Goal: Task Accomplishment & Management: Manage account settings

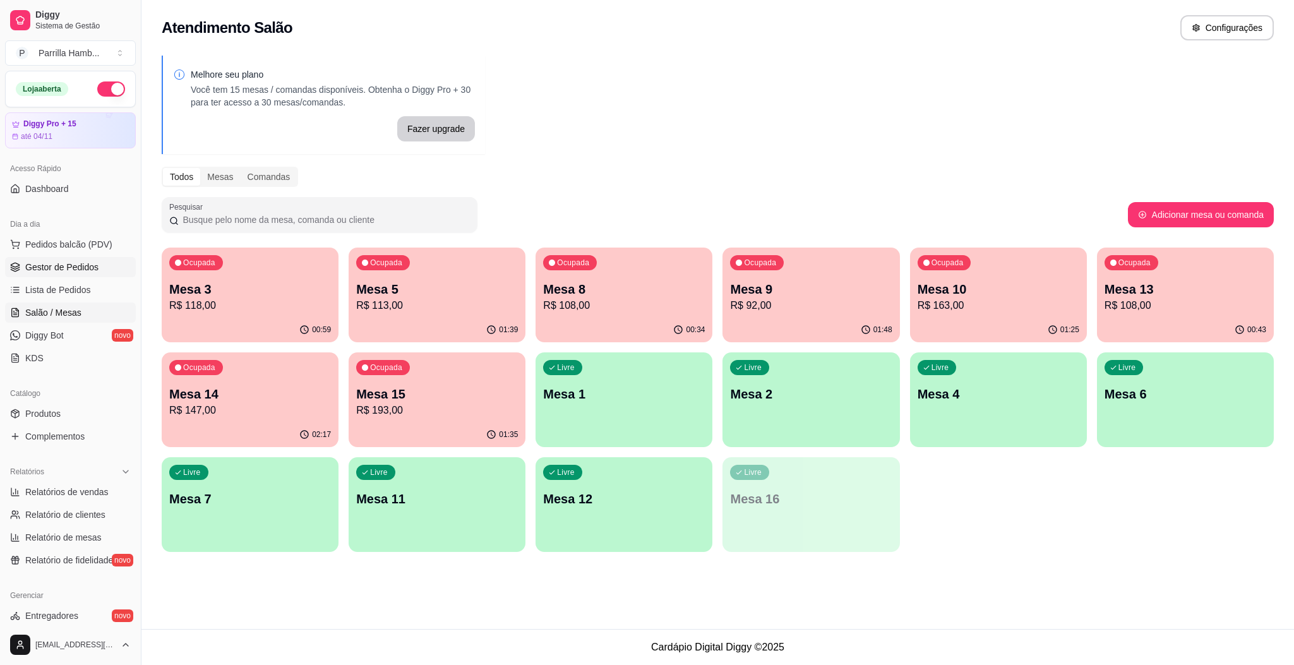
click at [89, 267] on span "Gestor de Pedidos" at bounding box center [61, 267] width 73 height 13
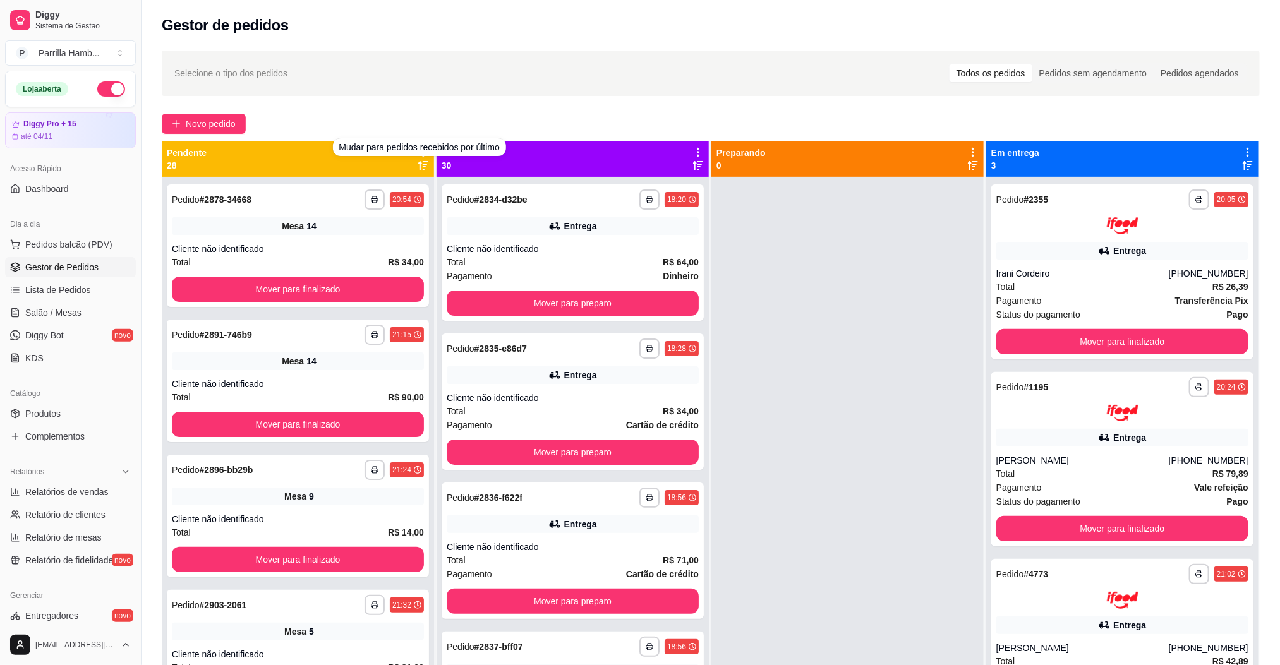
click at [370, 110] on div "**********" at bounding box center [710, 432] width 1138 height 779
click at [372, 109] on div "**********" at bounding box center [710, 432] width 1138 height 779
click at [393, 118] on div "Novo pedido" at bounding box center [711, 124] width 1098 height 20
click at [428, 148] on div "Pendente 28" at bounding box center [298, 158] width 272 height 35
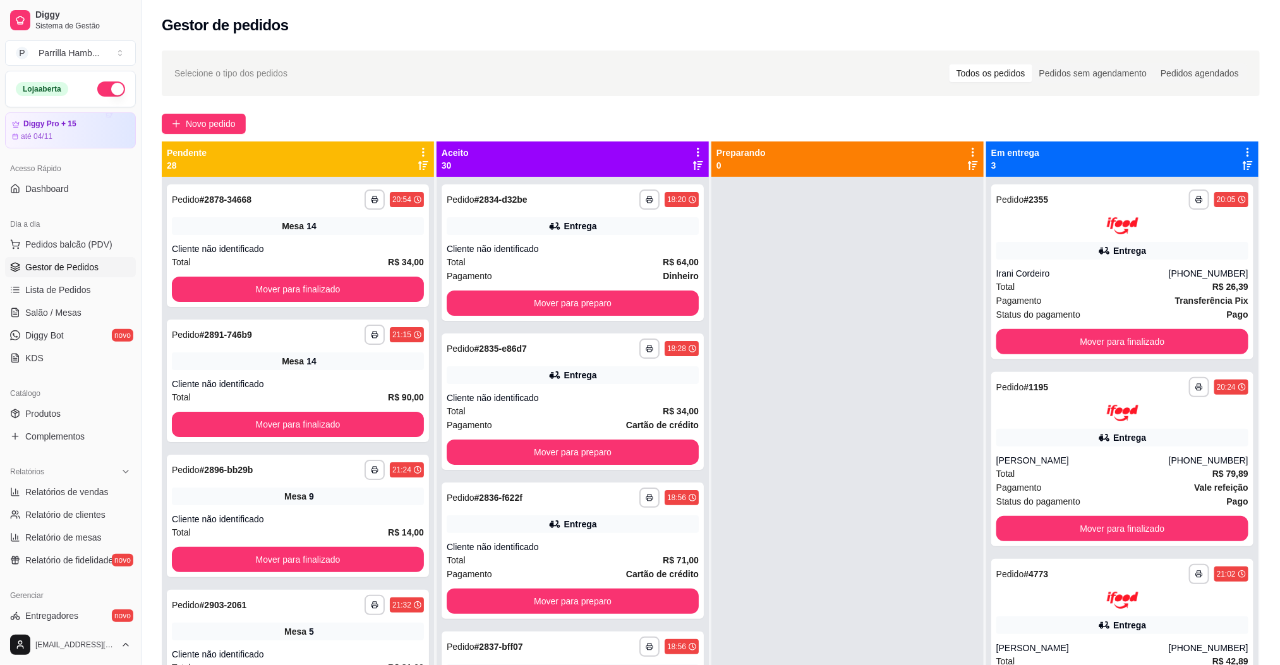
click at [422, 148] on icon at bounding box center [423, 152] width 3 height 9
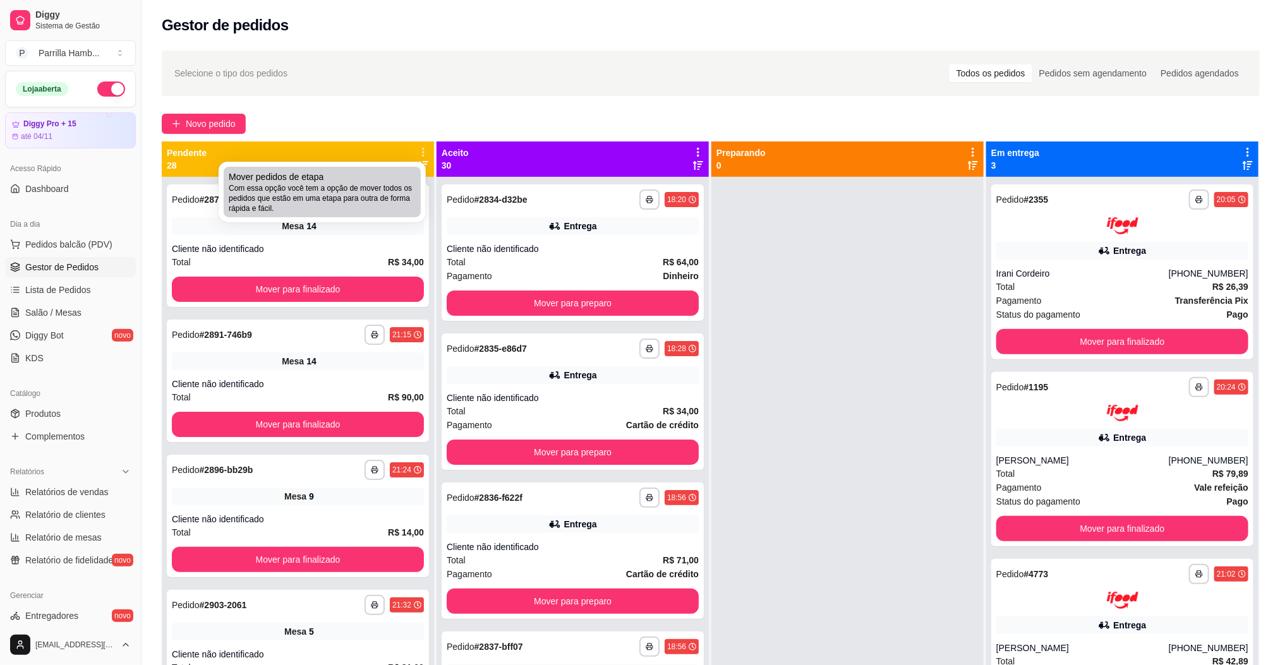
click at [354, 184] on span "Com essa opção você tem a opção de mover todos os pedidos que estão em uma etap…" at bounding box center [322, 198] width 187 height 30
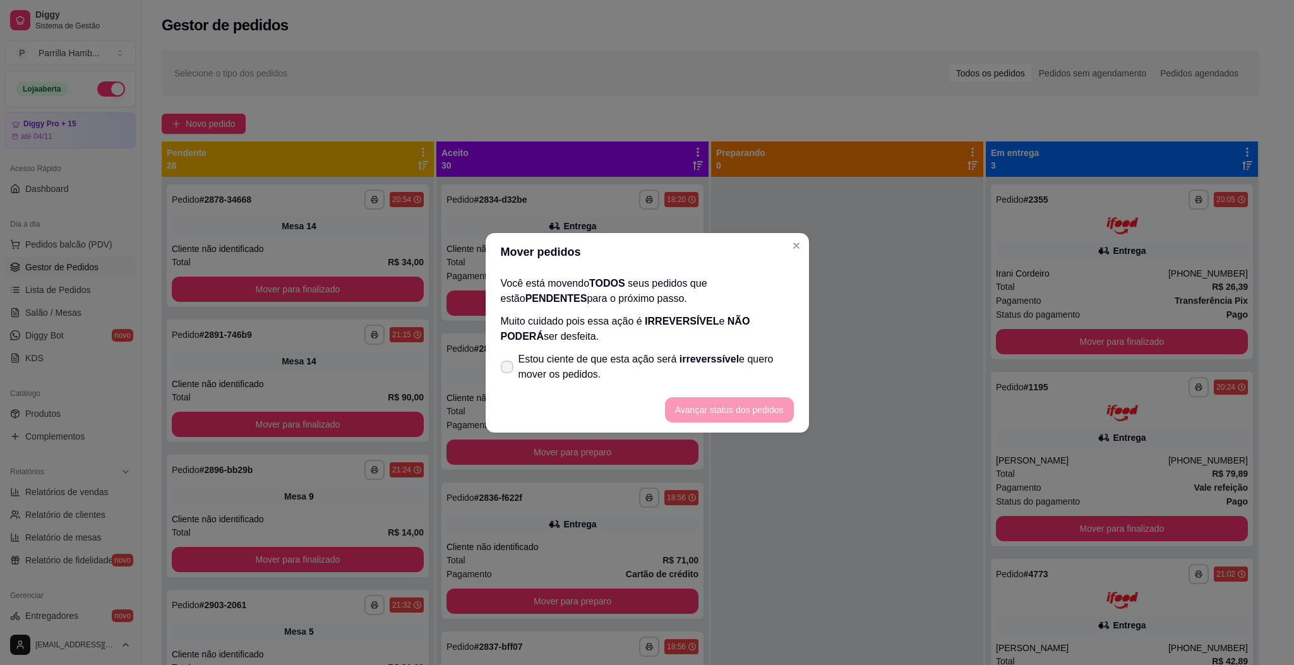
click at [582, 366] on span "Estou ciente de que esta ação será irreverssível e quero mover os pedidos." at bounding box center [656, 367] width 275 height 30
click at [509, 369] on input "Estou ciente de que esta ação será irreverssível e quero mover os pedidos." at bounding box center [504, 373] width 8 height 8
checkbox input "true"
click at [687, 397] on button "Avançar status dos pedidos" at bounding box center [729, 409] width 129 height 25
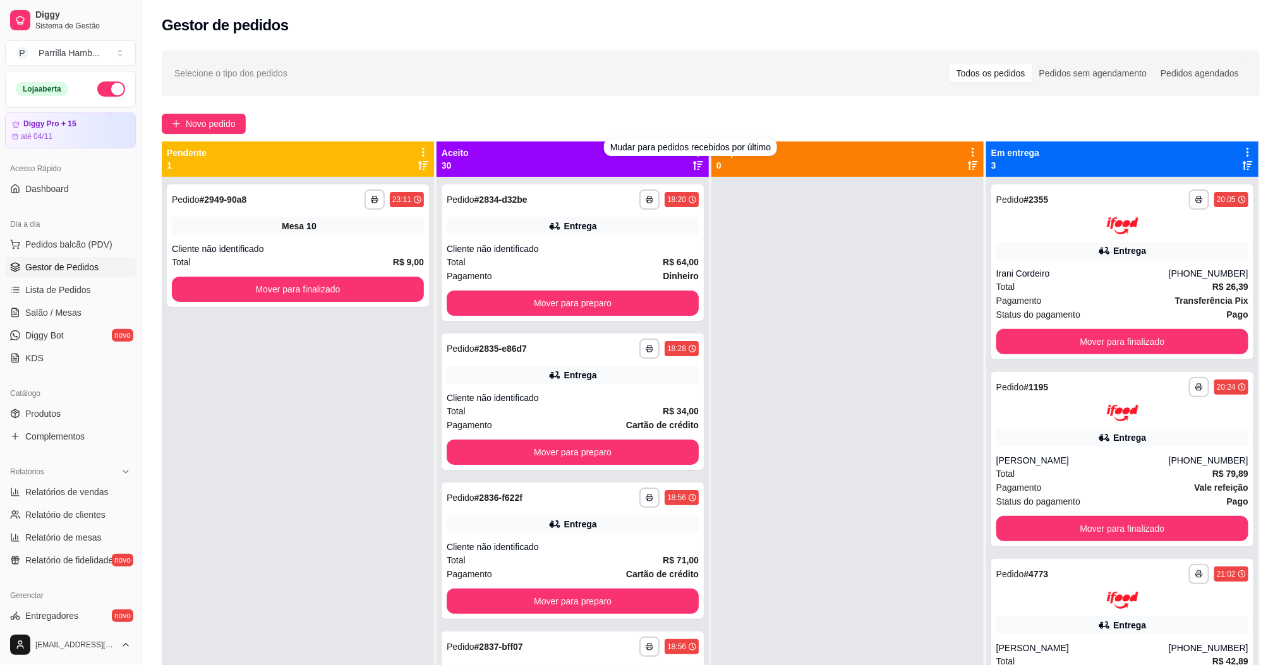
click at [311, 133] on div "Novo pedido" at bounding box center [711, 124] width 1098 height 20
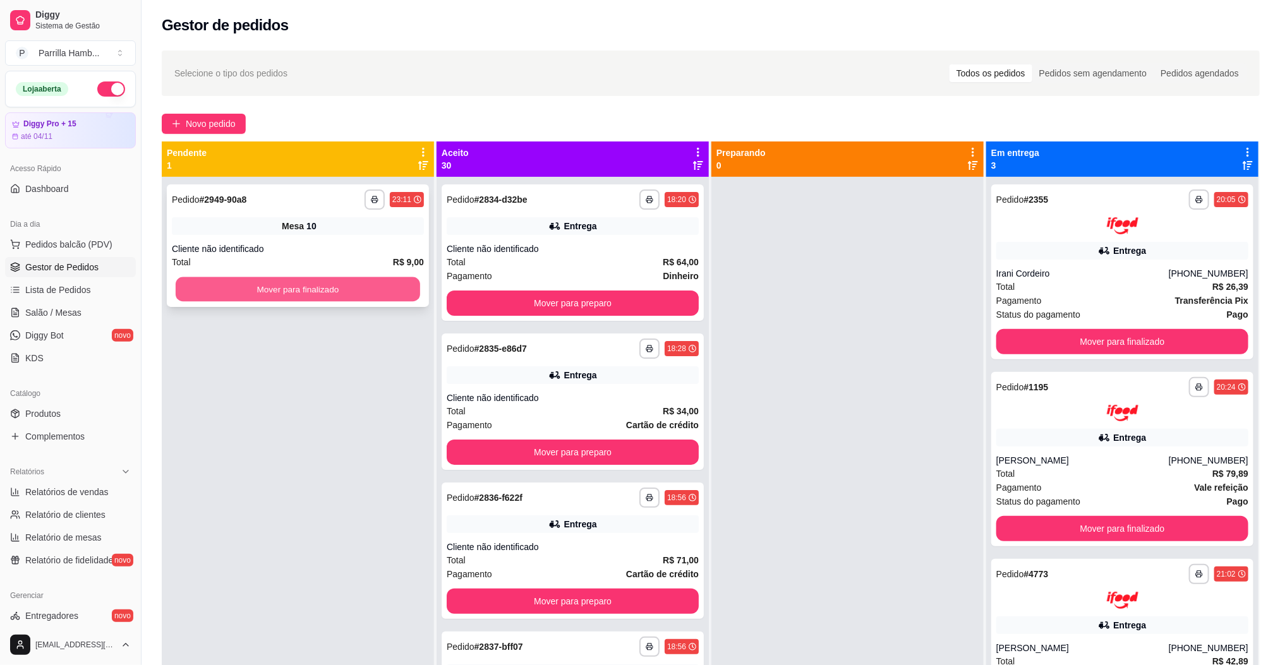
click at [410, 279] on button "Mover para finalizado" at bounding box center [298, 289] width 244 height 25
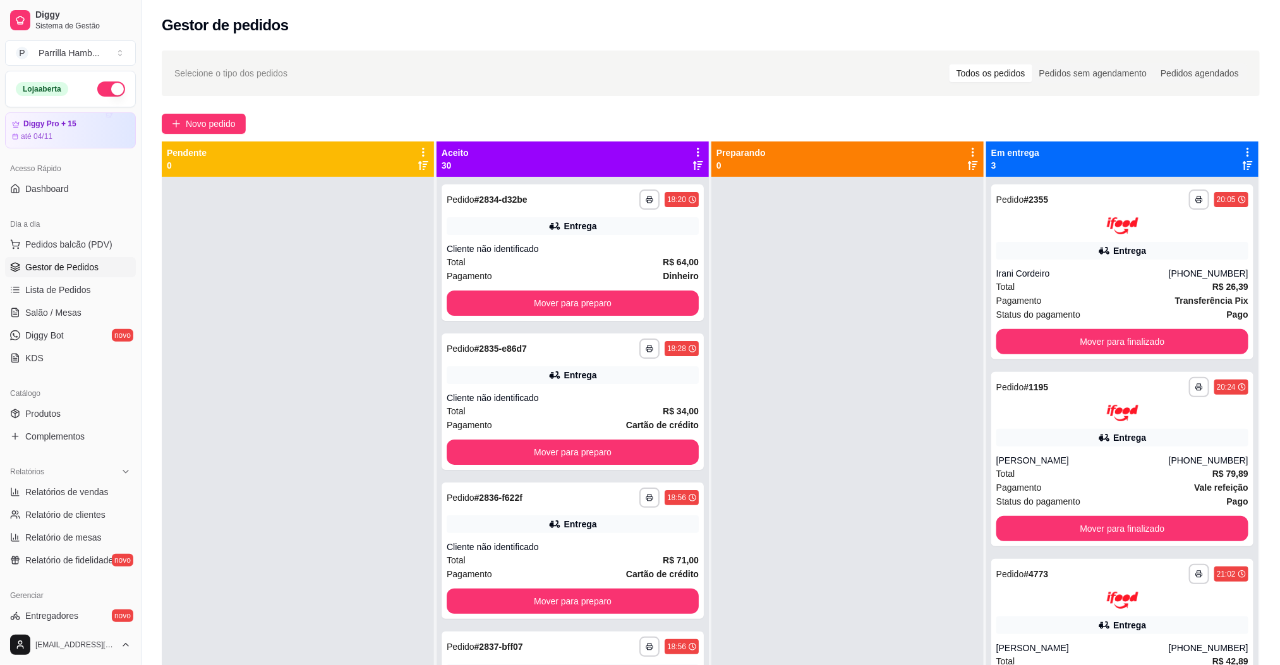
click at [698, 148] on div "Aceito 30" at bounding box center [572, 158] width 272 height 35
click at [696, 148] on div "Aceito 30" at bounding box center [572, 158] width 272 height 35
click at [692, 148] on icon at bounding box center [697, 152] width 11 height 11
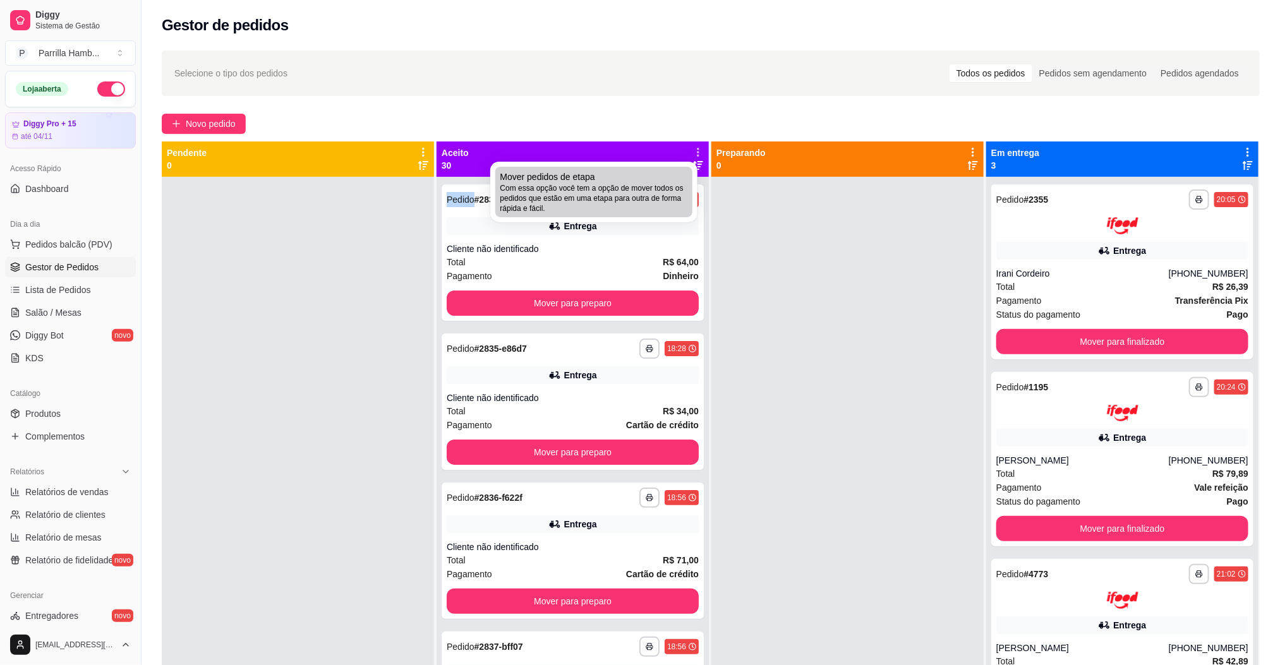
click at [623, 192] on span "Com essa opção você tem a opção de mover todos os pedidos que estão em uma etap…" at bounding box center [593, 198] width 187 height 30
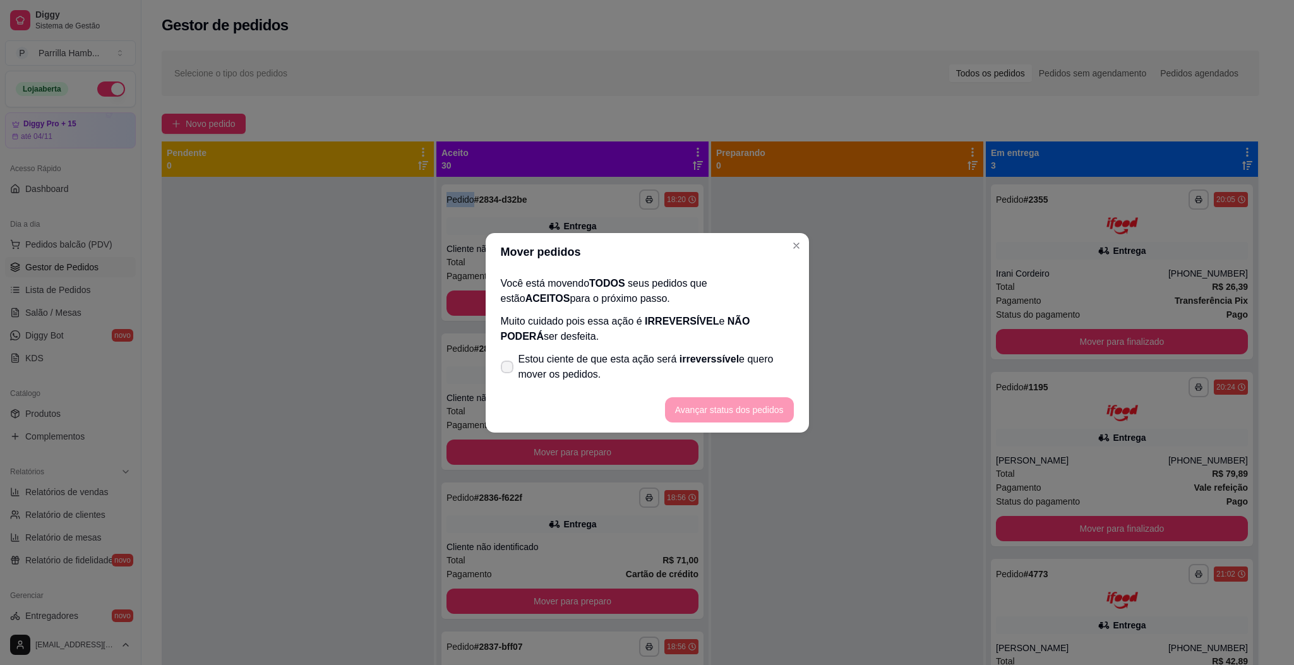
click at [605, 370] on span "Estou ciente de que esta ação será irreverssível e quero mover os pedidos." at bounding box center [656, 367] width 275 height 30
click at [509, 370] on input "Estou ciente de que esta ação será irreverssível e quero mover os pedidos." at bounding box center [504, 373] width 8 height 8
checkbox input "true"
click at [747, 404] on button "Avançar status dos pedidos" at bounding box center [729, 409] width 129 height 25
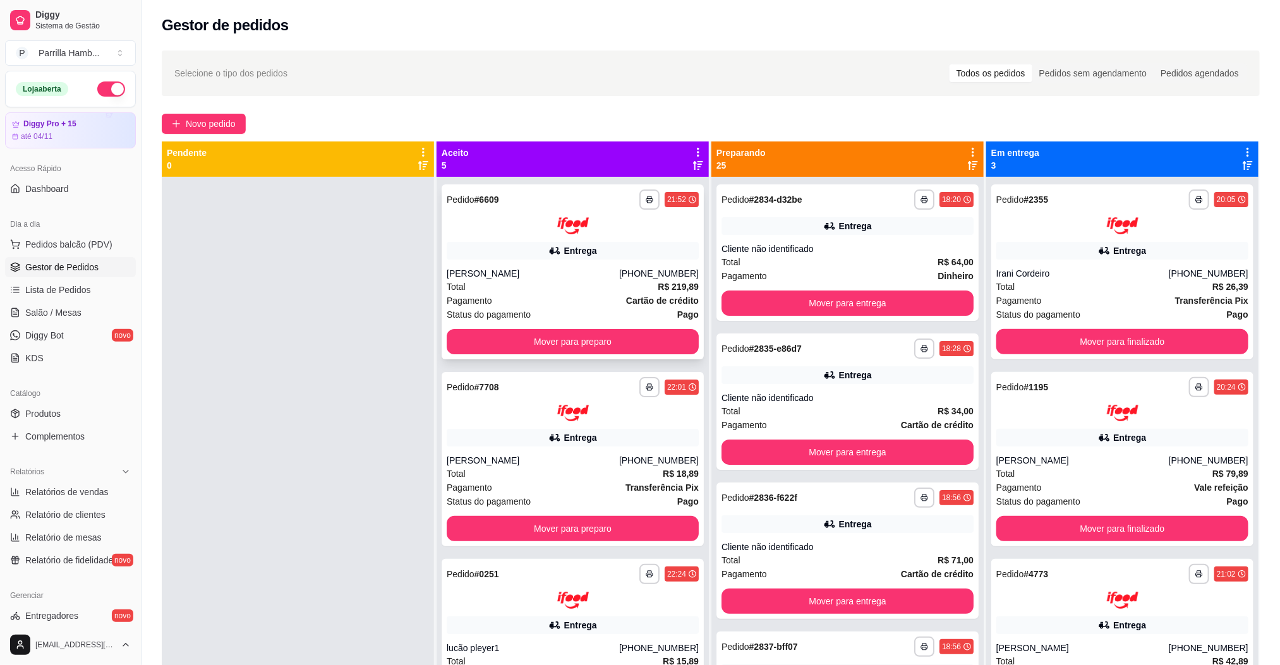
click at [639, 327] on div "**********" at bounding box center [573, 271] width 262 height 175
click at [515, 335] on button "Mover para preparo" at bounding box center [573, 341] width 252 height 25
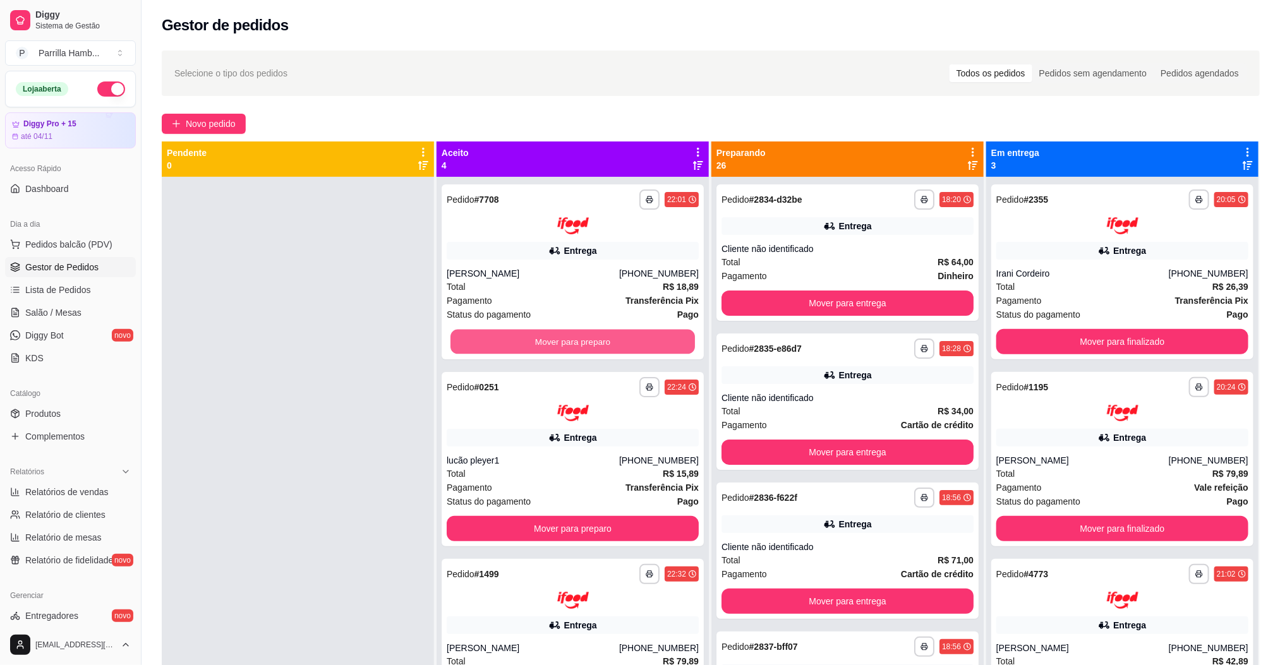
click at [515, 335] on button "Mover para preparo" at bounding box center [572, 341] width 244 height 25
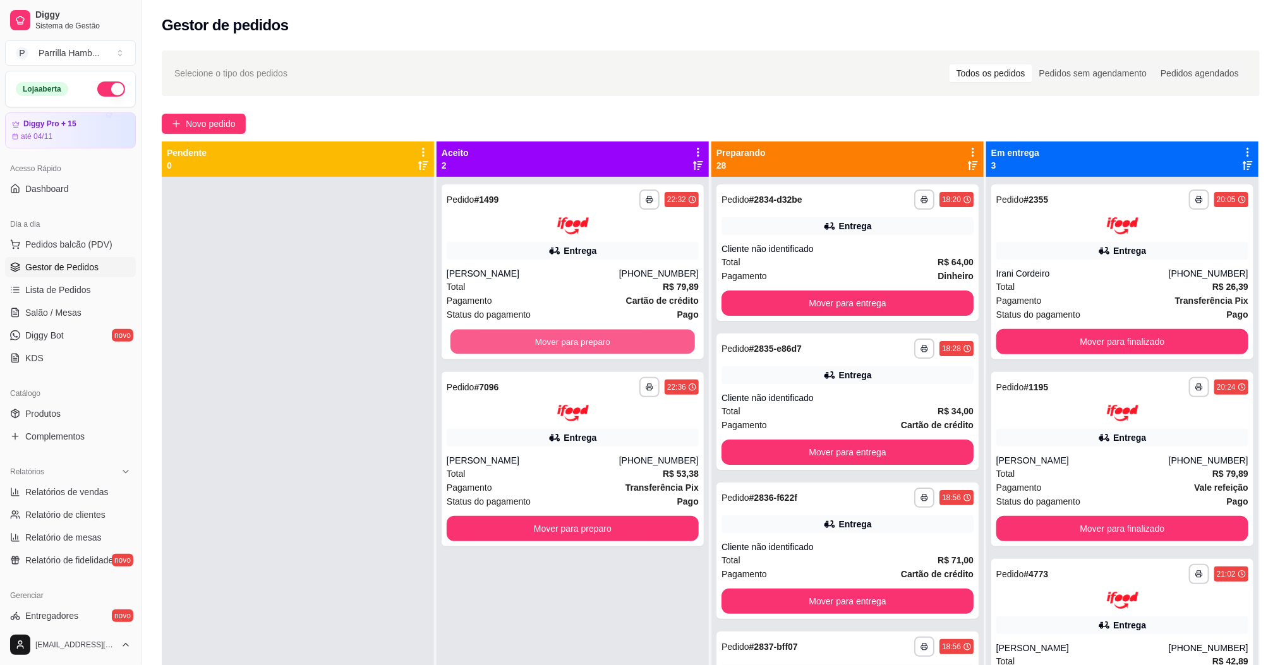
click at [515, 335] on button "Mover para preparo" at bounding box center [572, 341] width 244 height 25
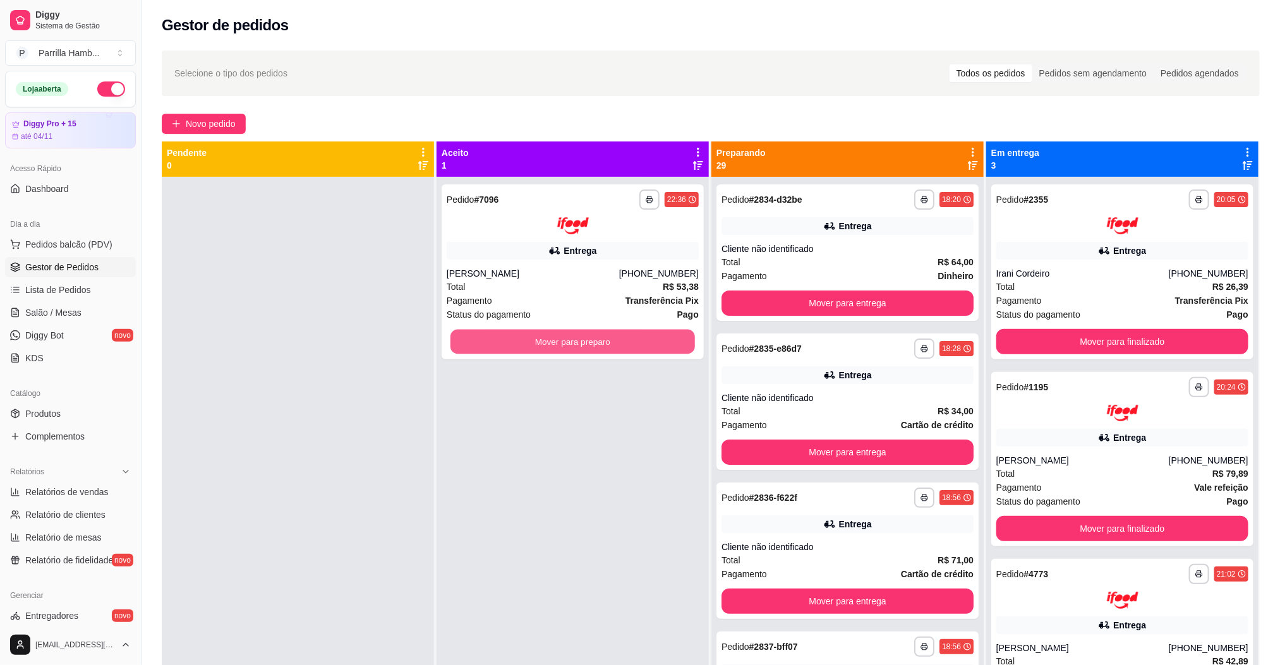
click at [515, 335] on button "Mover para preparo" at bounding box center [572, 341] width 244 height 25
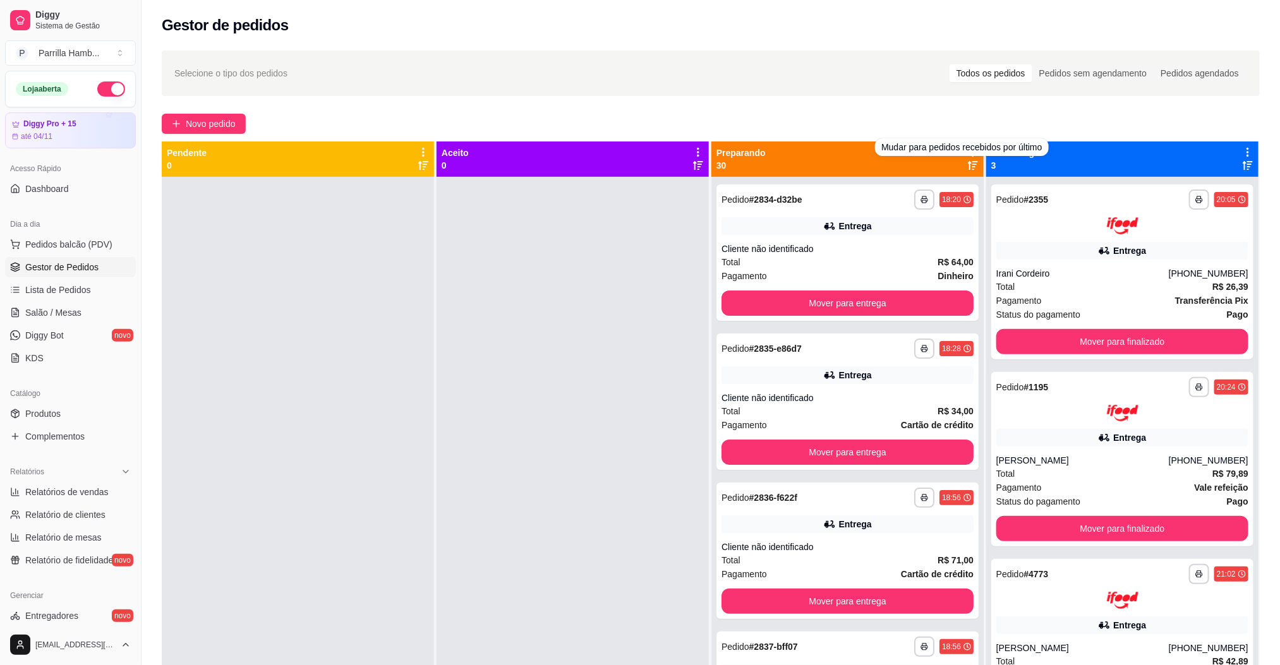
click at [888, 111] on div "**********" at bounding box center [710, 432] width 1138 height 779
click at [886, 112] on div "**********" at bounding box center [710, 432] width 1138 height 779
click at [888, 129] on div "Novo pedido" at bounding box center [711, 124] width 1098 height 20
drag, startPoint x: 951, startPoint y: 116, endPoint x: 944, endPoint y: 117, distance: 7.7
click at [949, 117] on div "Novo pedido" at bounding box center [711, 124] width 1098 height 20
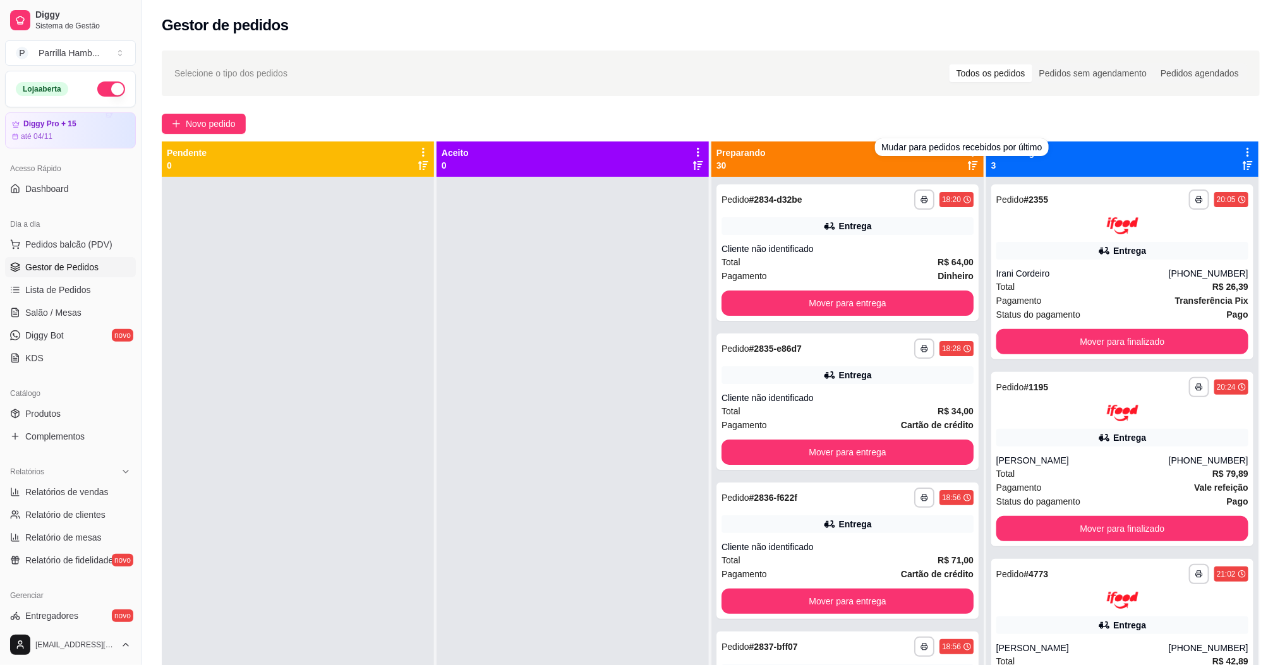
click at [944, 117] on div "Novo pedido" at bounding box center [711, 124] width 1098 height 20
click at [967, 152] on icon at bounding box center [972, 152] width 11 height 11
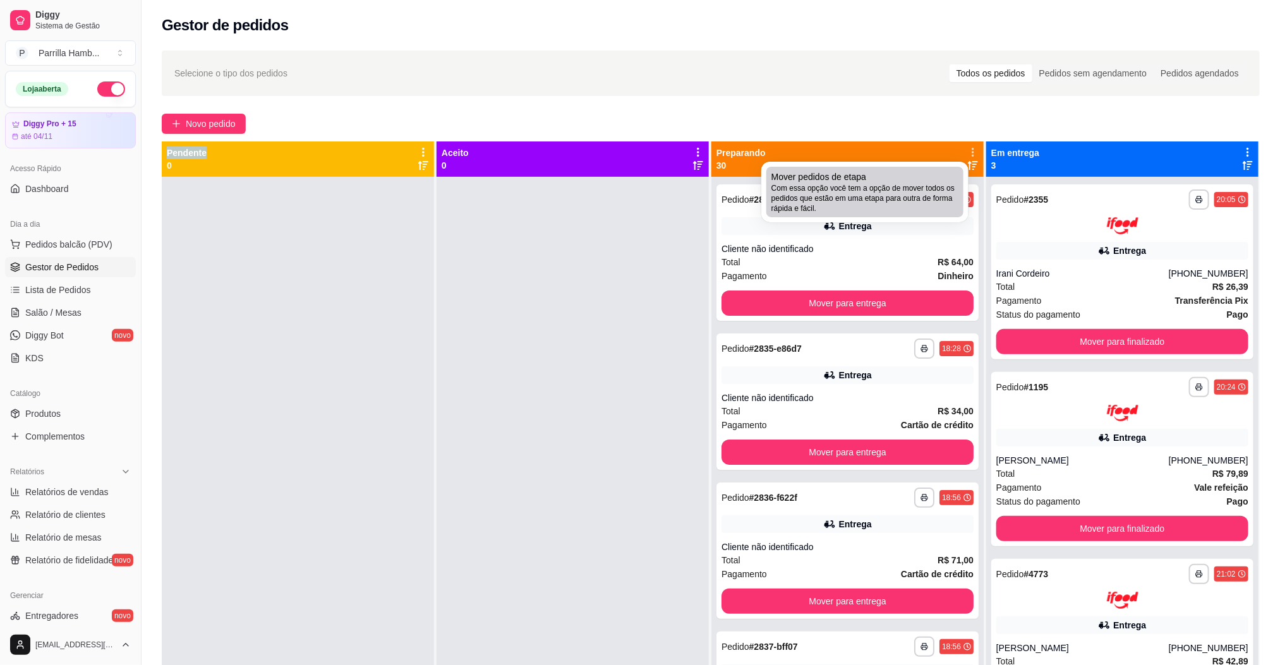
click at [916, 174] on div "Mover pedidos de etapa Com essa opção você tem a opção de mover todos os pedido…" at bounding box center [864, 192] width 187 height 43
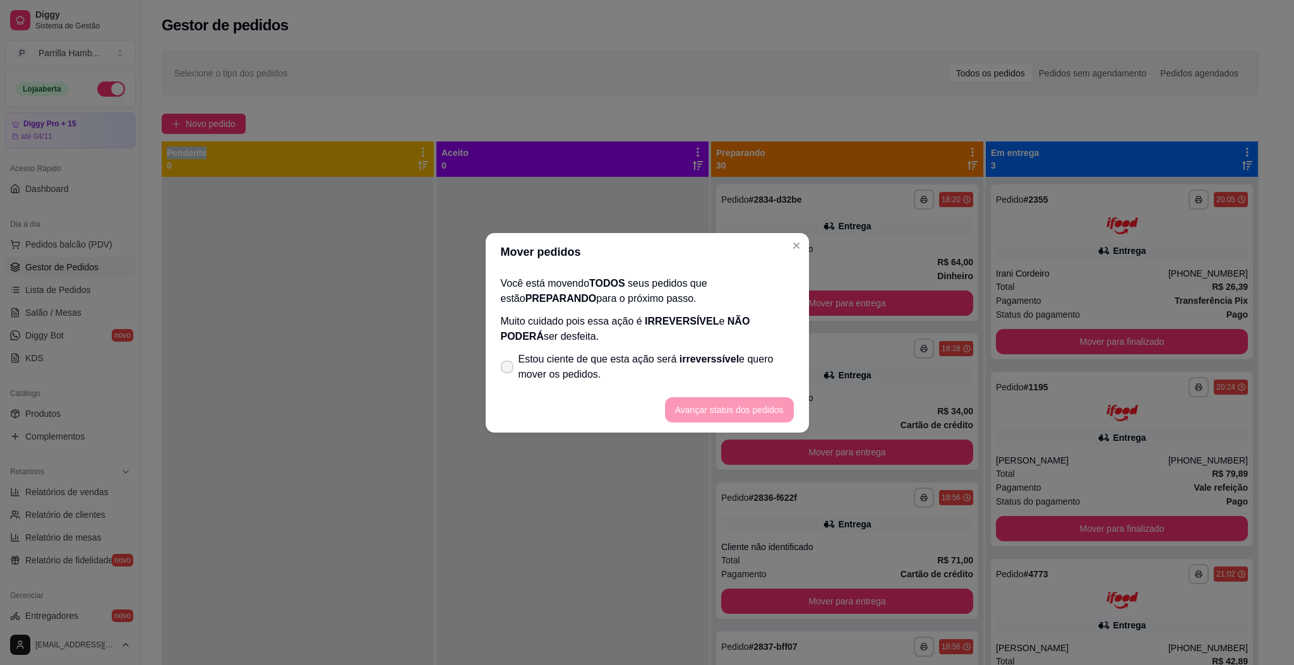
click at [647, 360] on span "Estou ciente de que esta ação será irreverssível e quero mover os pedidos." at bounding box center [656, 367] width 275 height 30
click at [509, 369] on input "Estou ciente de que esta ação será irreverssível e quero mover os pedidos." at bounding box center [504, 373] width 8 height 8
checkbox input "true"
click at [753, 404] on button "Avançar status dos pedidos" at bounding box center [729, 409] width 125 height 25
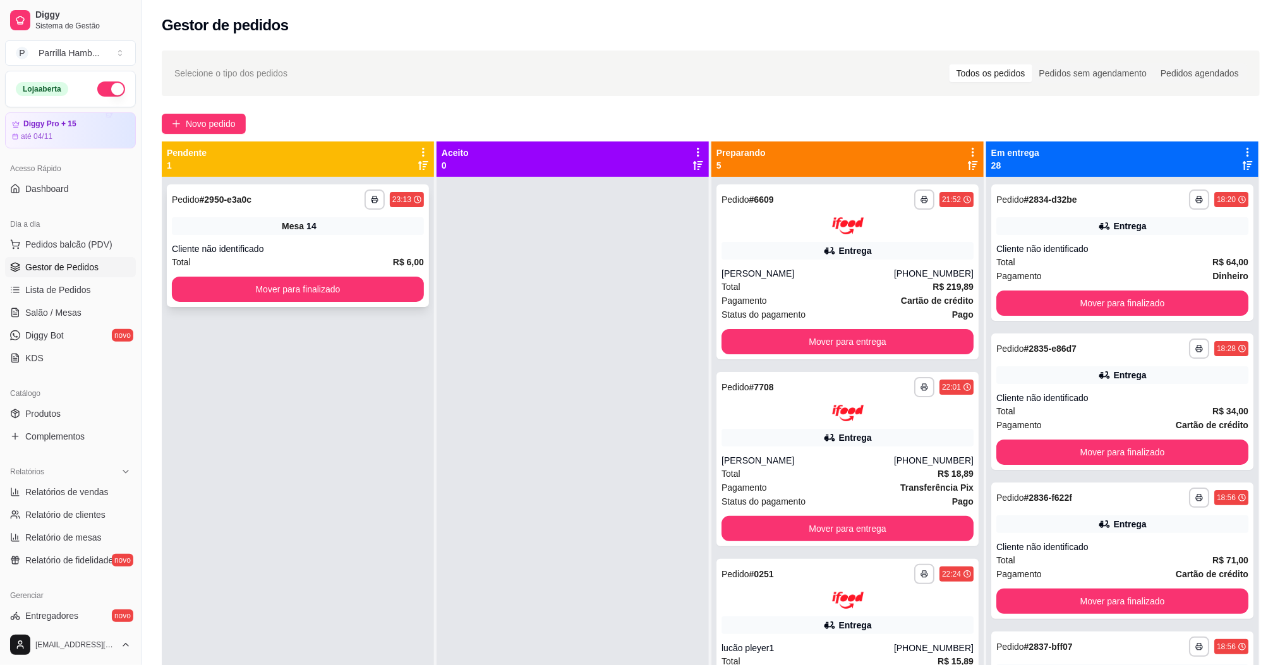
click at [332, 275] on div "**********" at bounding box center [298, 245] width 262 height 123
click at [241, 280] on button "Mover para finalizado" at bounding box center [298, 289] width 252 height 25
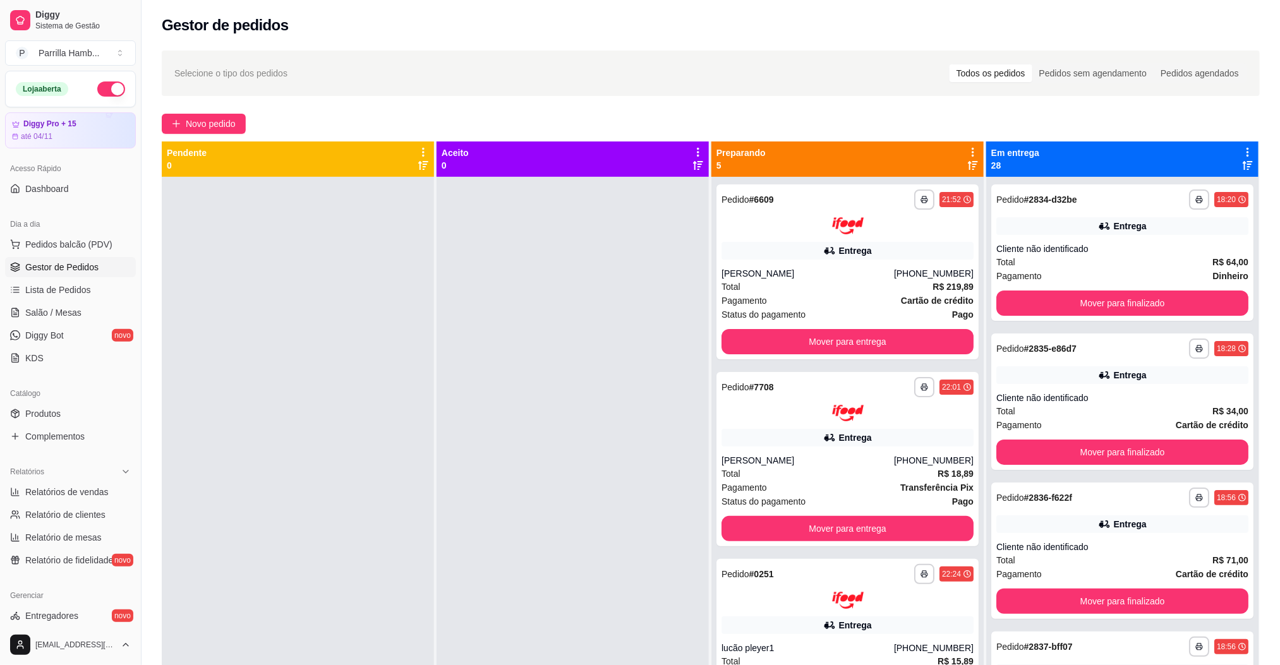
click at [972, 148] on icon at bounding box center [973, 152] width 3 height 9
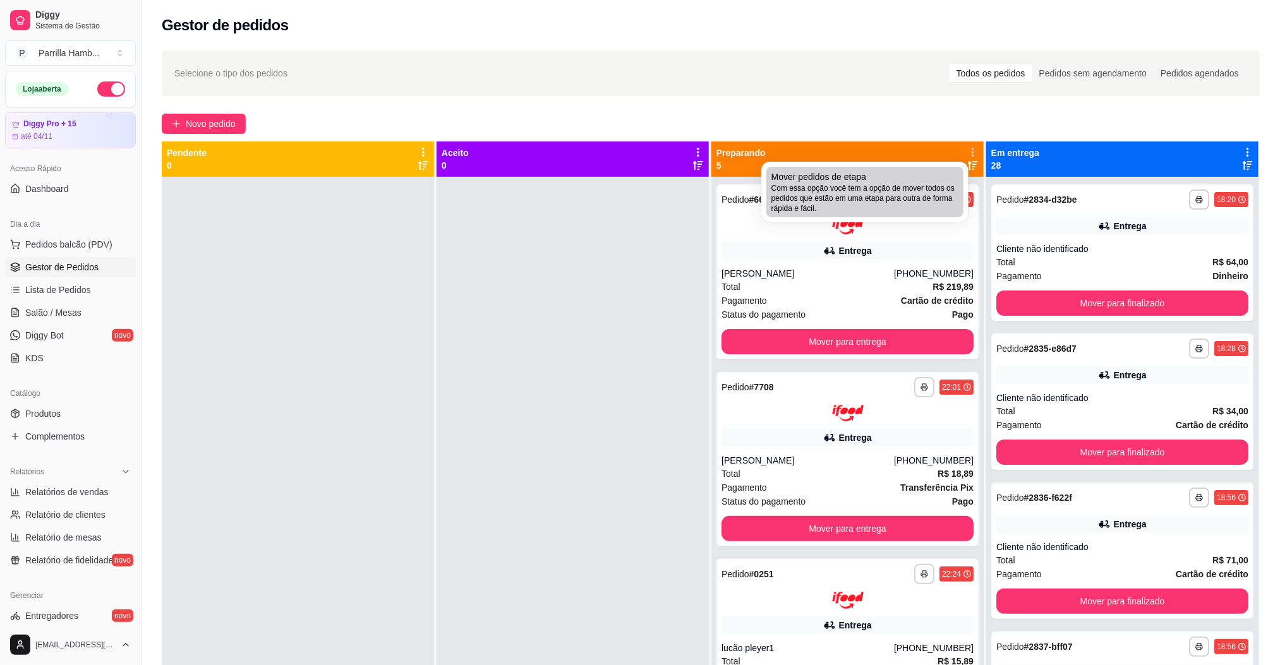
click at [819, 181] on span "Mover pedidos de etapa" at bounding box center [818, 177] width 95 height 13
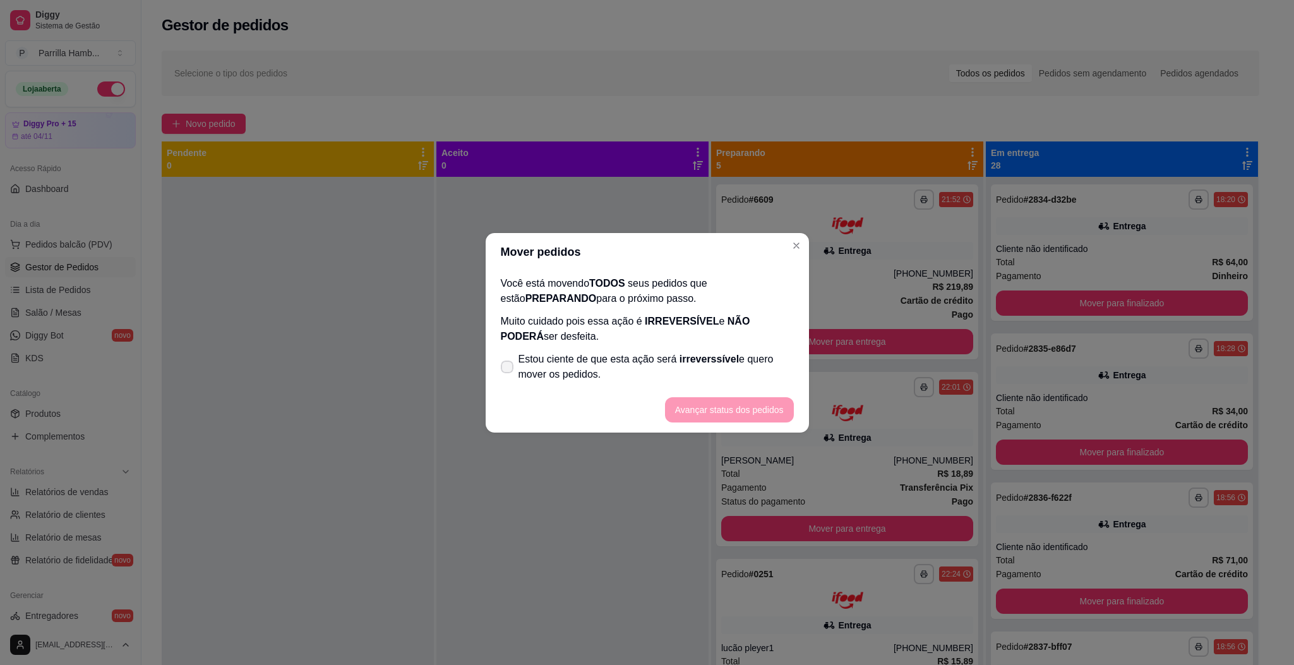
click at [612, 375] on span "Estou ciente de que esta ação será irreverssível e quero mover os pedidos." at bounding box center [656, 367] width 275 height 30
click at [509, 375] on input "Estou ciente de que esta ação será irreverssível e quero mover os pedidos." at bounding box center [504, 373] width 8 height 8
checkbox input "true"
click at [707, 410] on button "Avançar status dos pedidos" at bounding box center [729, 409] width 129 height 25
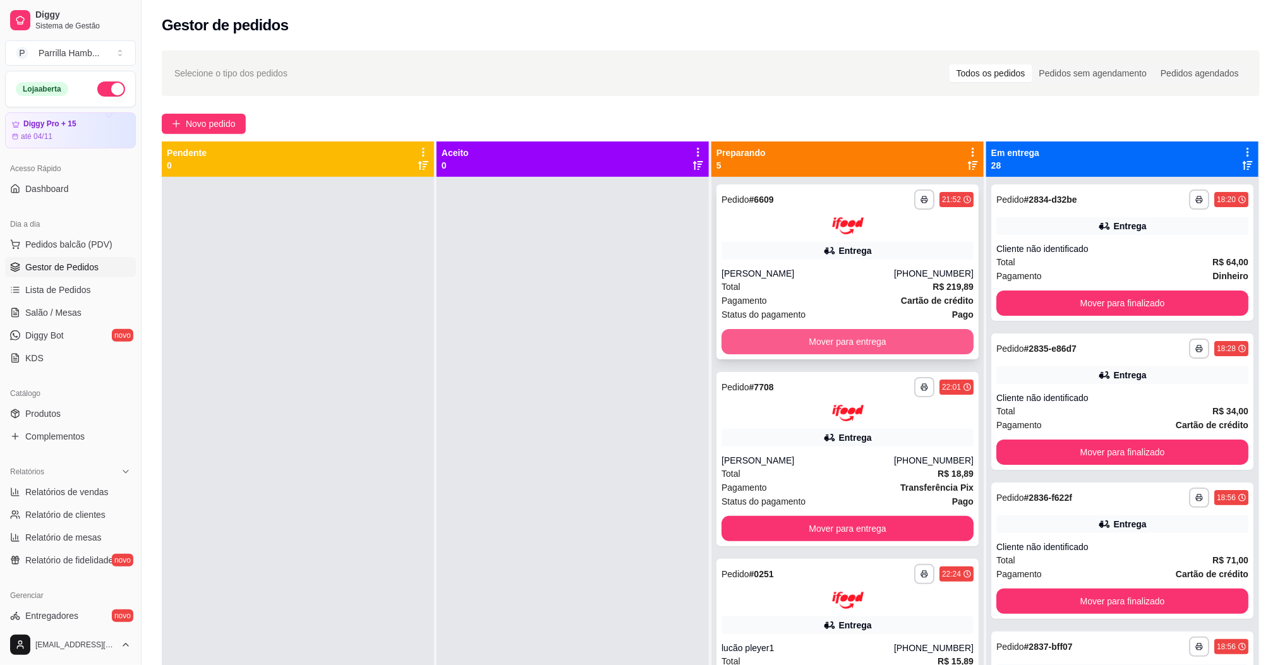
click at [775, 349] on button "Mover para entrega" at bounding box center [847, 341] width 252 height 25
click at [821, 334] on button "Mover para entrega" at bounding box center [847, 341] width 244 height 25
click at [823, 335] on button "Mover para entrega" at bounding box center [847, 341] width 244 height 25
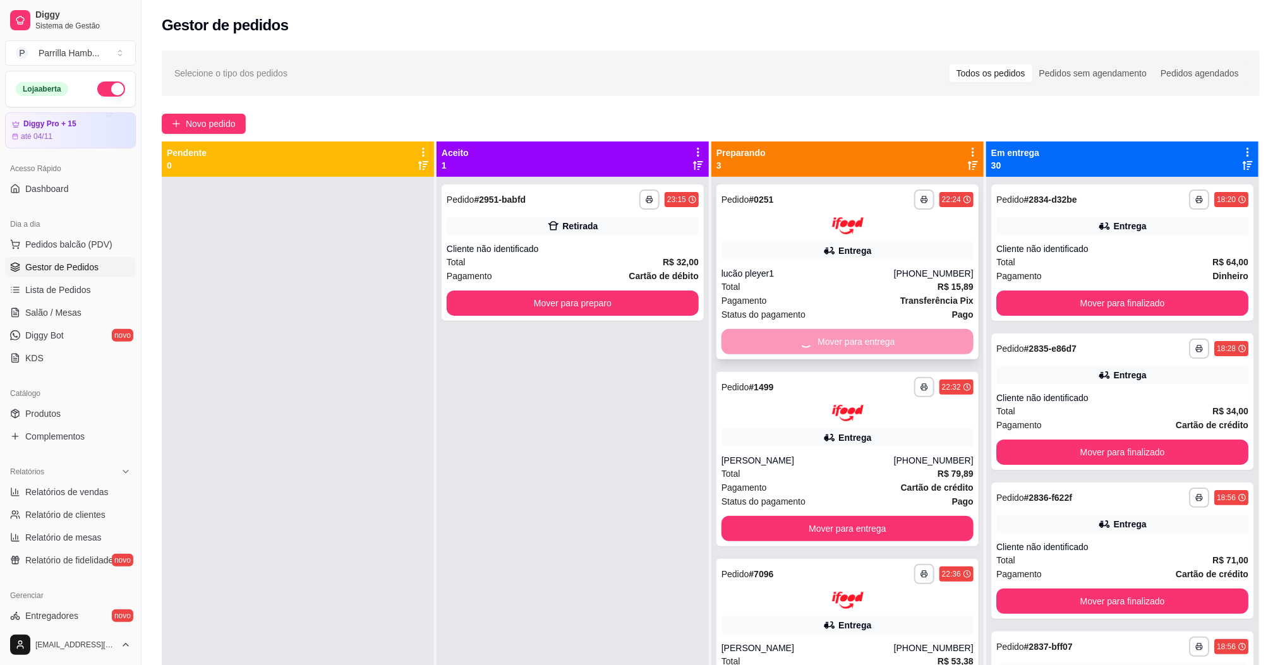
click at [823, 516] on button "Mover para entrega" at bounding box center [847, 528] width 252 height 25
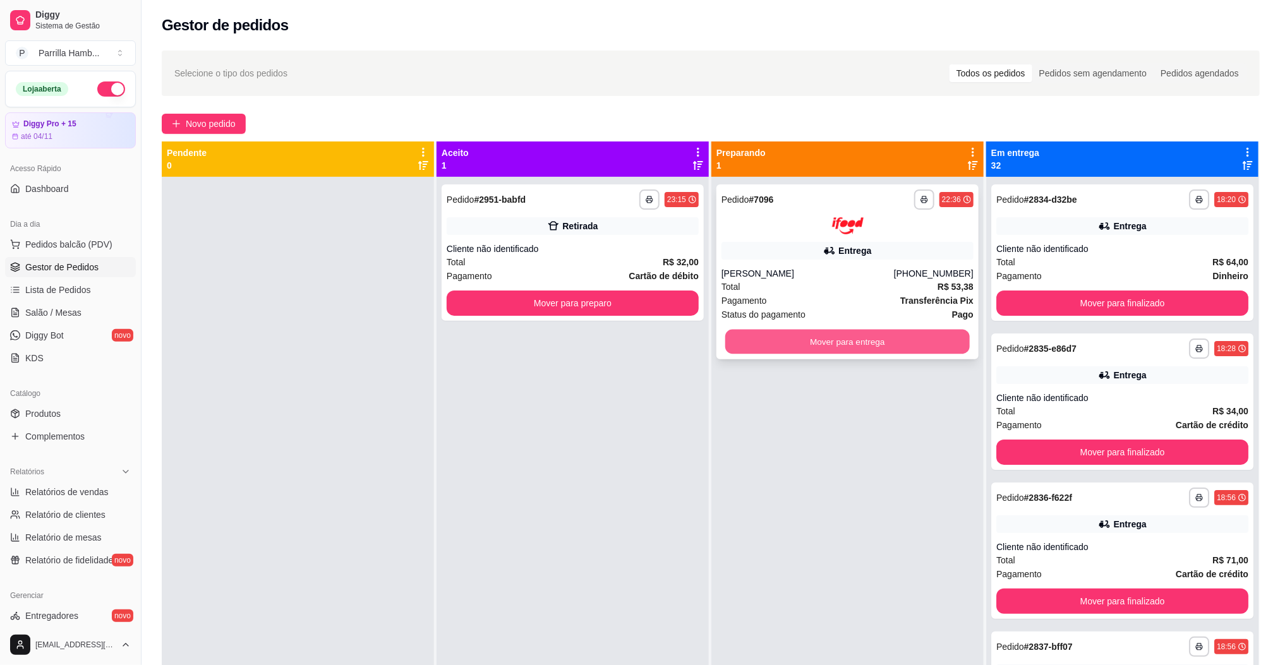
click at [855, 334] on button "Mover para entrega" at bounding box center [847, 341] width 244 height 25
click at [599, 287] on div "**********" at bounding box center [573, 252] width 262 height 136
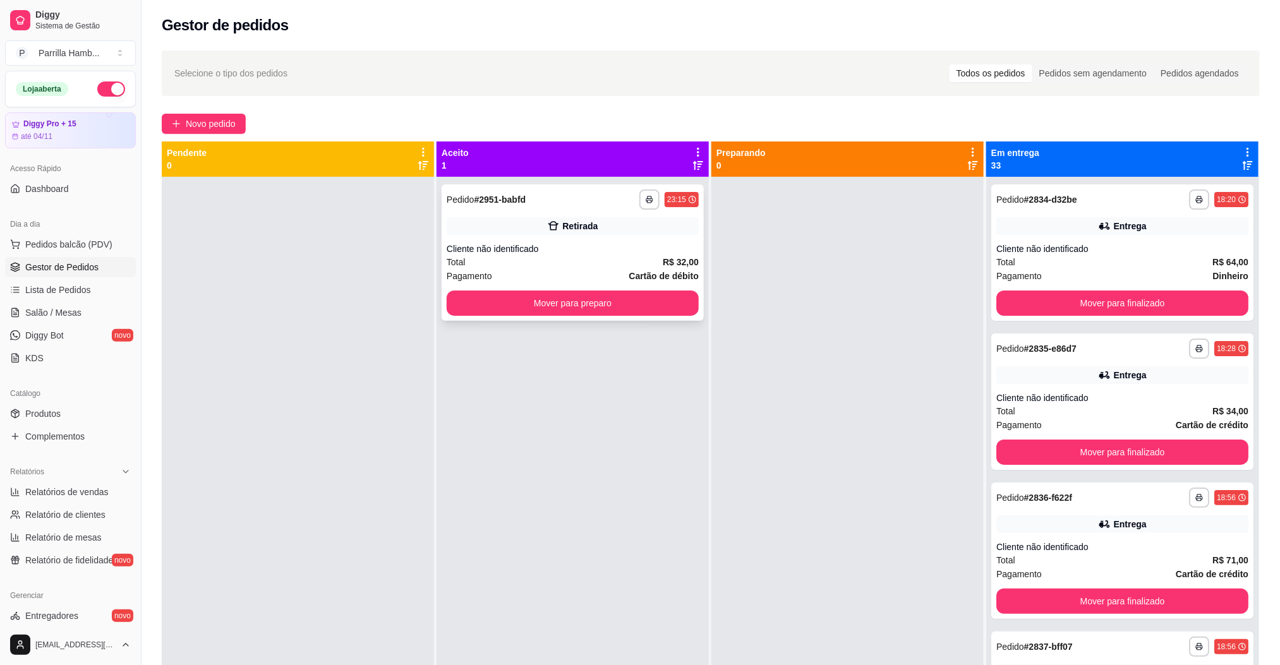
click at [663, 289] on div "**********" at bounding box center [573, 252] width 262 height 136
click at [514, 303] on button "Mover para preparo" at bounding box center [573, 303] width 252 height 25
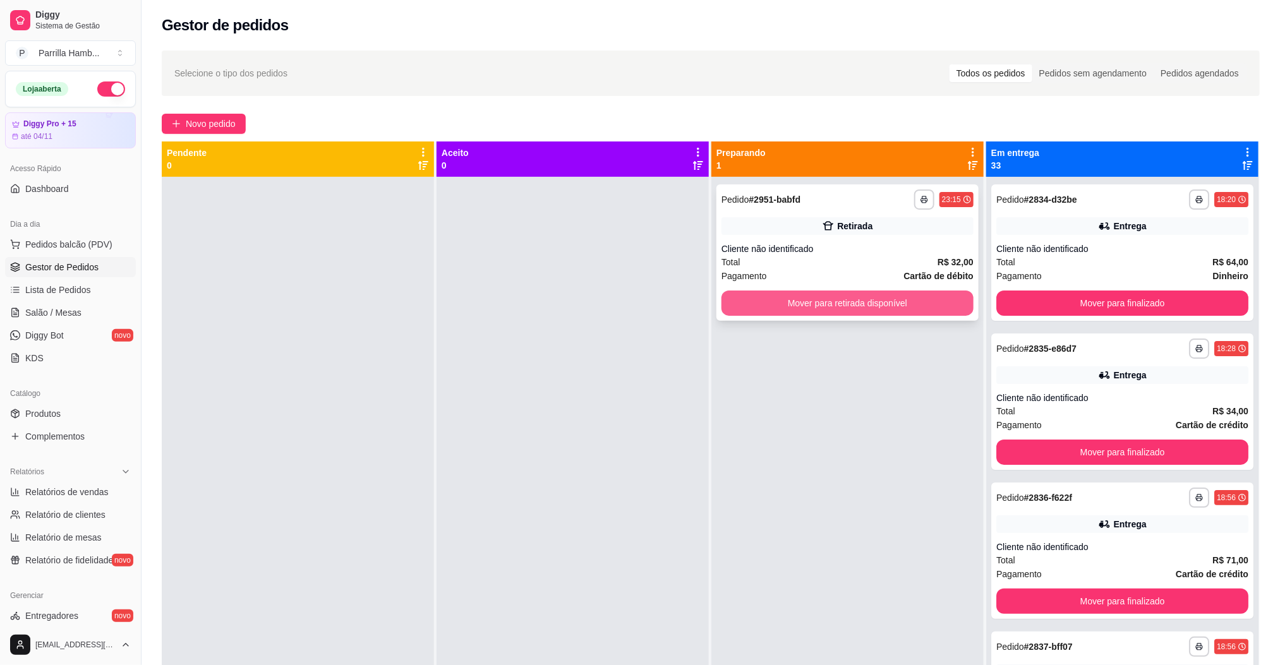
click at [825, 298] on button "Mover para retirada disponível" at bounding box center [847, 303] width 252 height 25
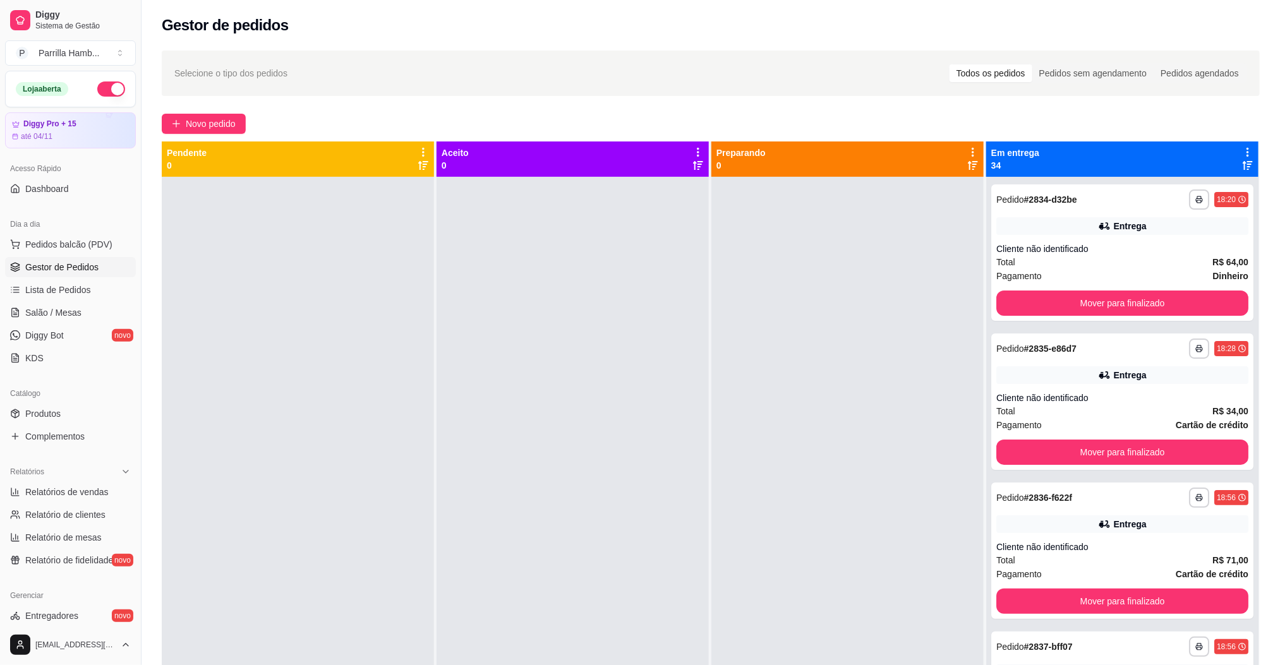
click at [1242, 148] on icon at bounding box center [1247, 152] width 11 height 11
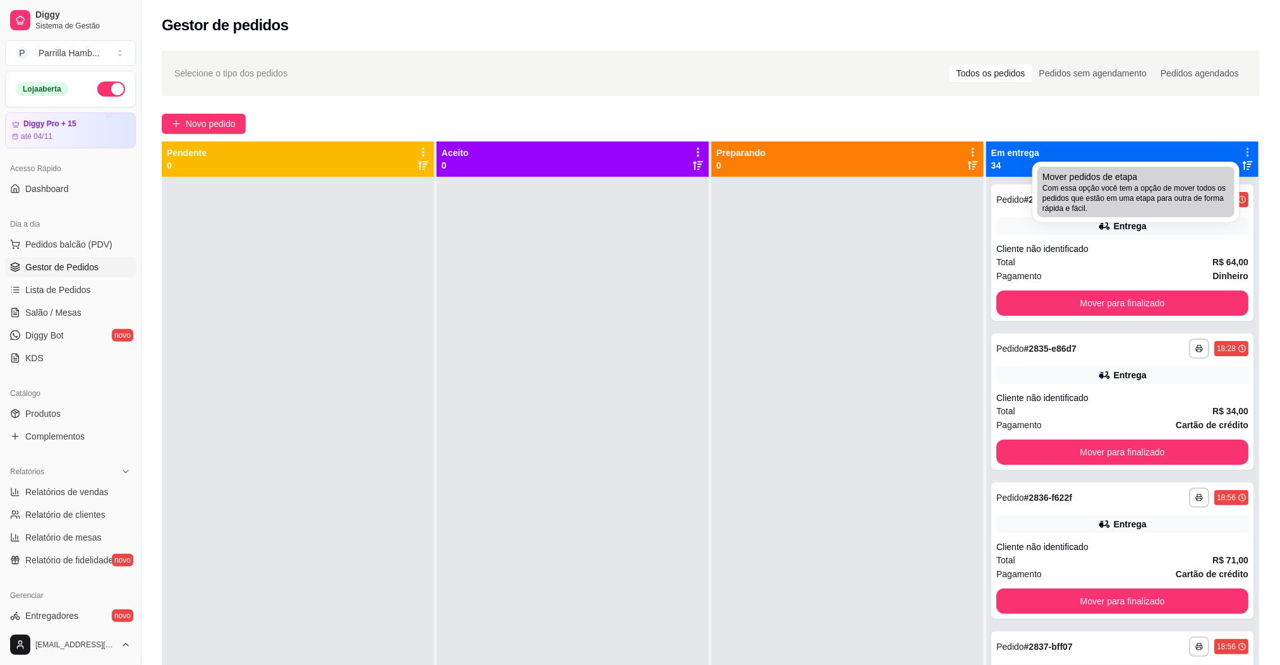
click at [1113, 178] on span "Mover pedidos de etapa" at bounding box center [1089, 177] width 95 height 13
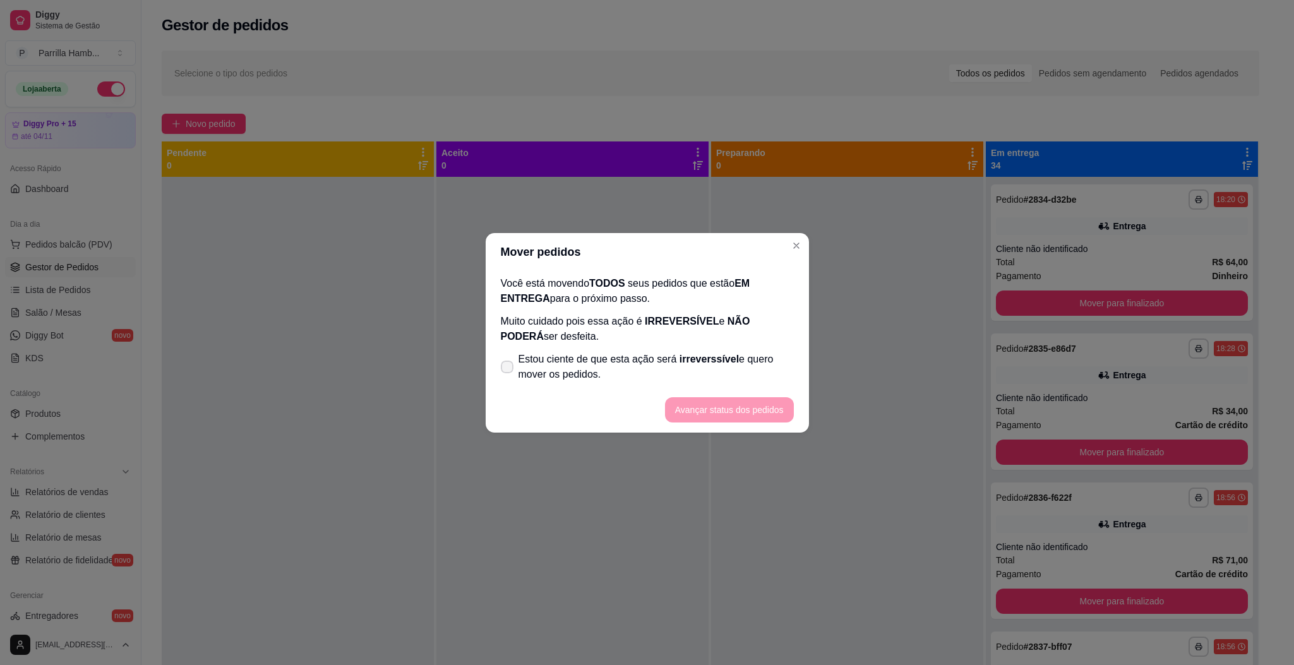
click at [641, 375] on span "Estou ciente de que esta ação será irreverssível e quero mover os pedidos." at bounding box center [656, 367] width 275 height 30
click at [509, 375] on input "Estou ciente de que esta ação será irreverssível e quero mover os pedidos." at bounding box center [504, 373] width 8 height 8
checkbox input "true"
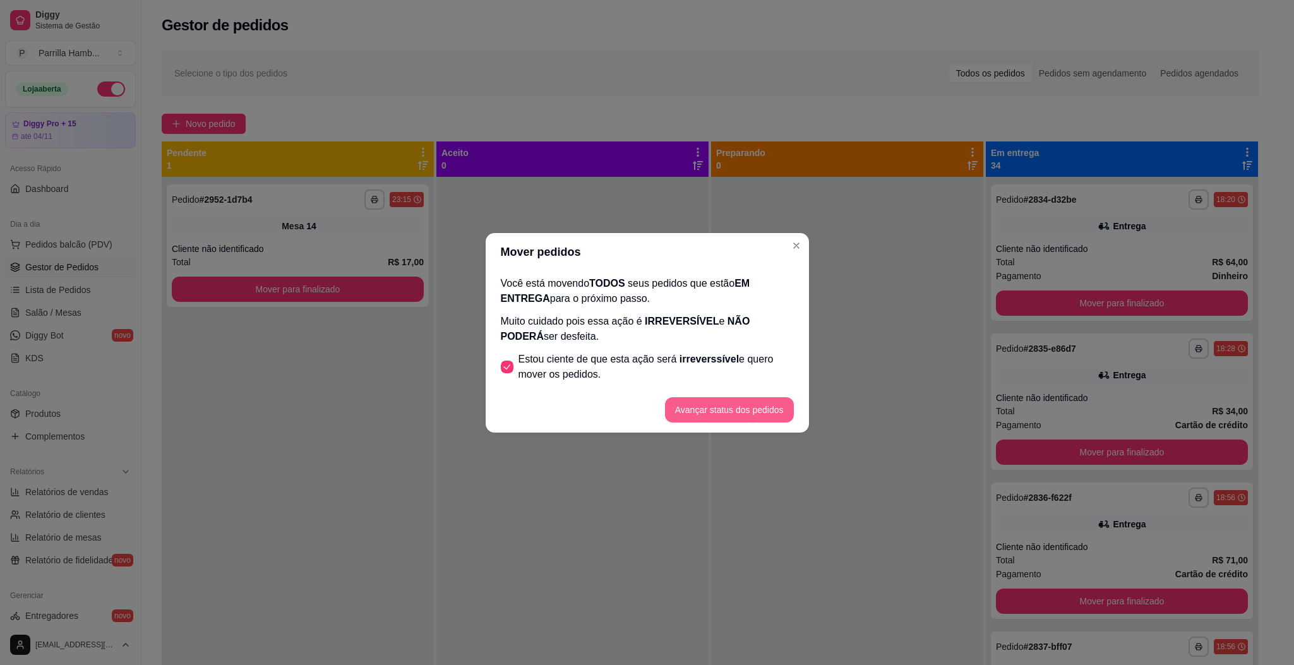
click at [745, 416] on button "Avançar status dos pedidos" at bounding box center [729, 409] width 129 height 25
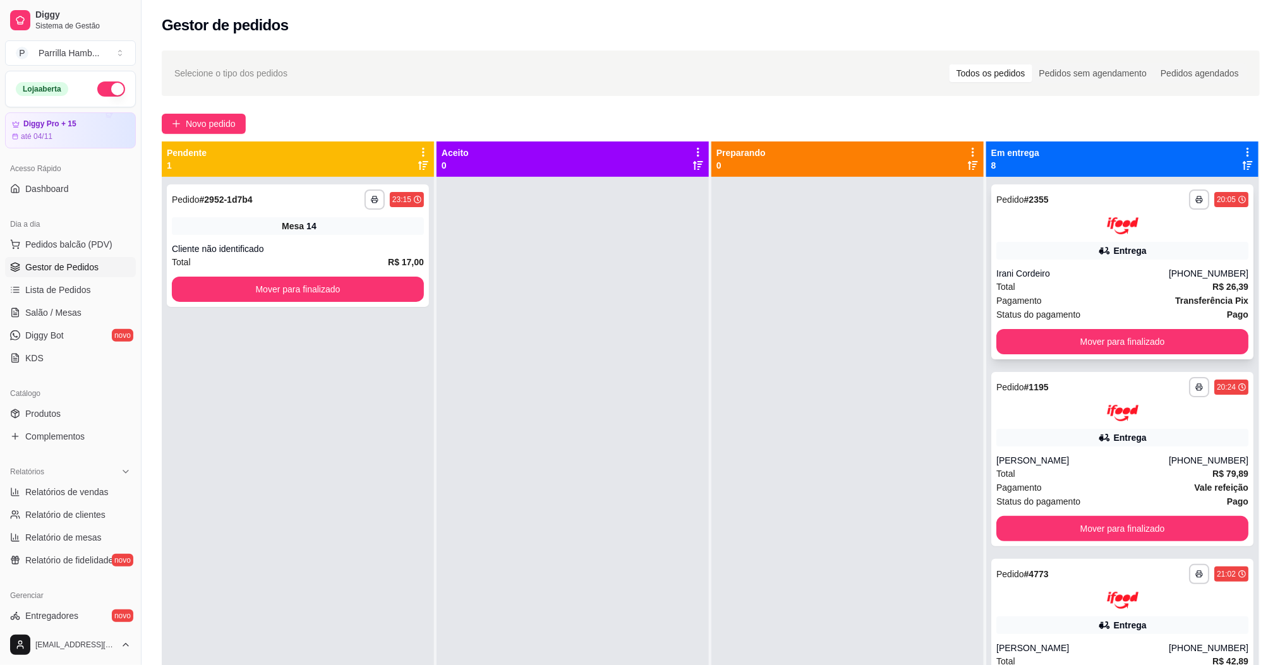
click at [1092, 313] on div "Status do pagamento Pago" at bounding box center [1122, 315] width 252 height 14
click at [1124, 336] on button "Mover para finalizado" at bounding box center [1122, 341] width 252 height 25
click at [1124, 336] on div "Mover para finalizado" at bounding box center [1122, 341] width 252 height 25
click at [1122, 337] on button "Mover para finalizado" at bounding box center [1122, 341] width 252 height 25
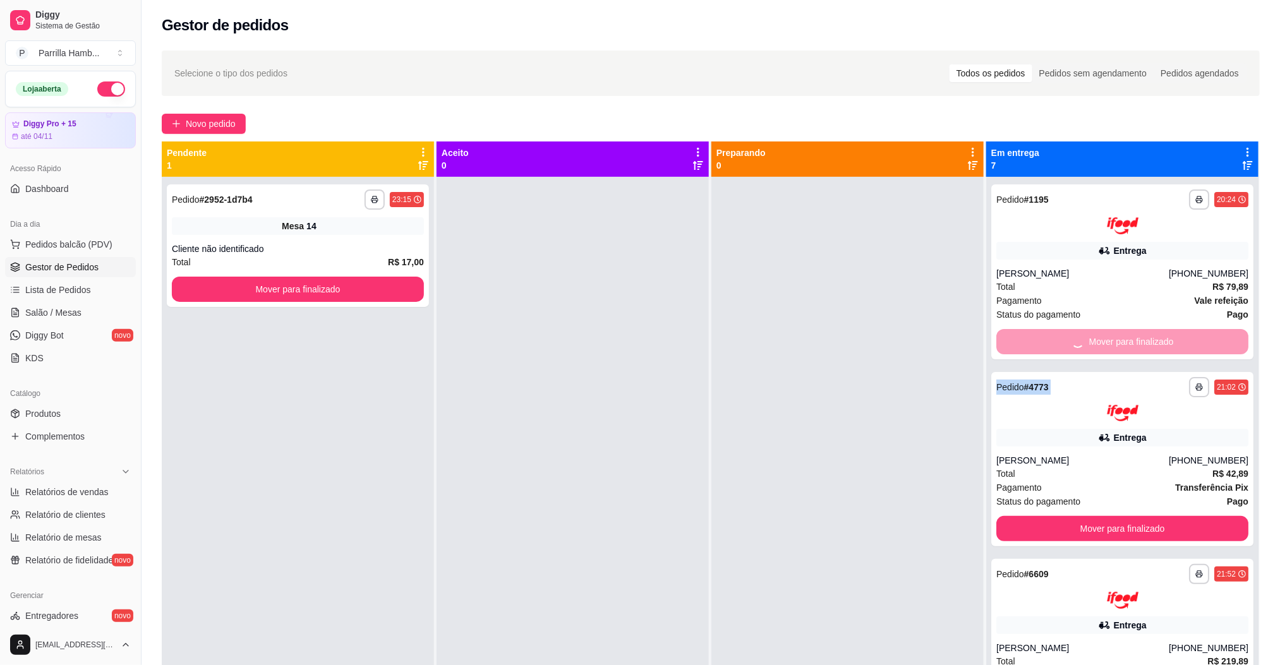
click at [1122, 337] on div "Mover para finalizado" at bounding box center [1122, 341] width 252 height 25
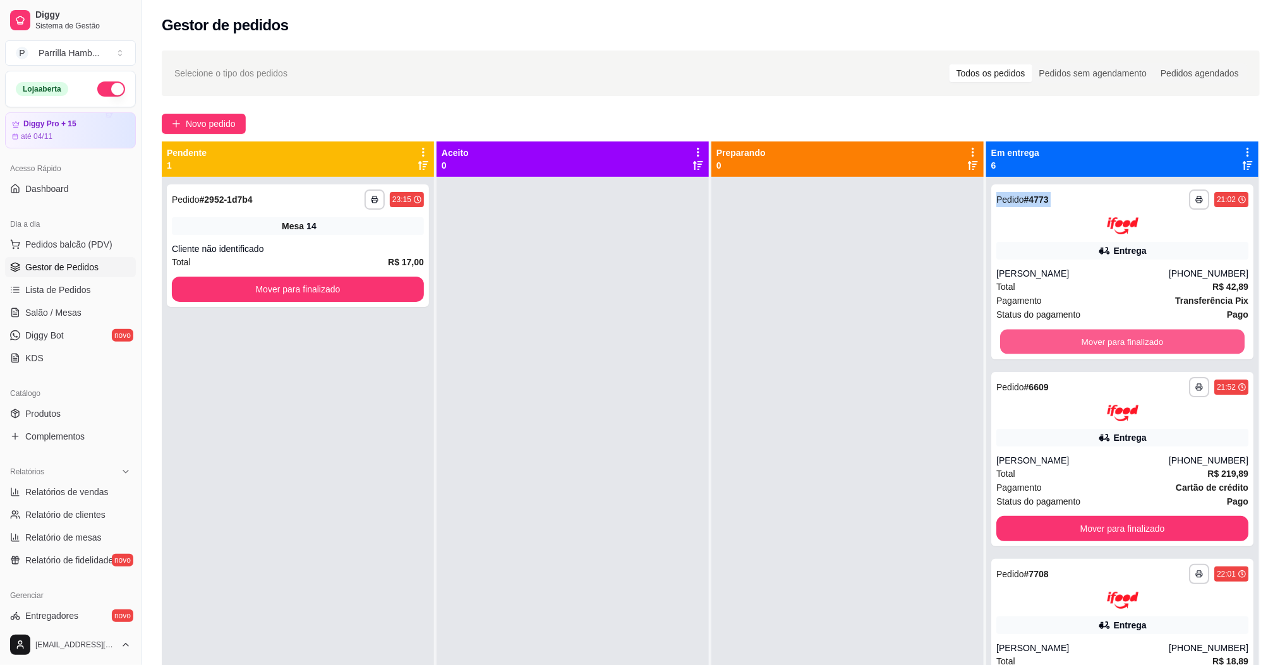
click at [1126, 337] on button "Mover para finalizado" at bounding box center [1122, 341] width 244 height 25
click at [1124, 337] on div "Mover para finalizado" at bounding box center [1122, 341] width 252 height 25
click at [1120, 337] on button "Mover para finalizado" at bounding box center [1122, 341] width 244 height 25
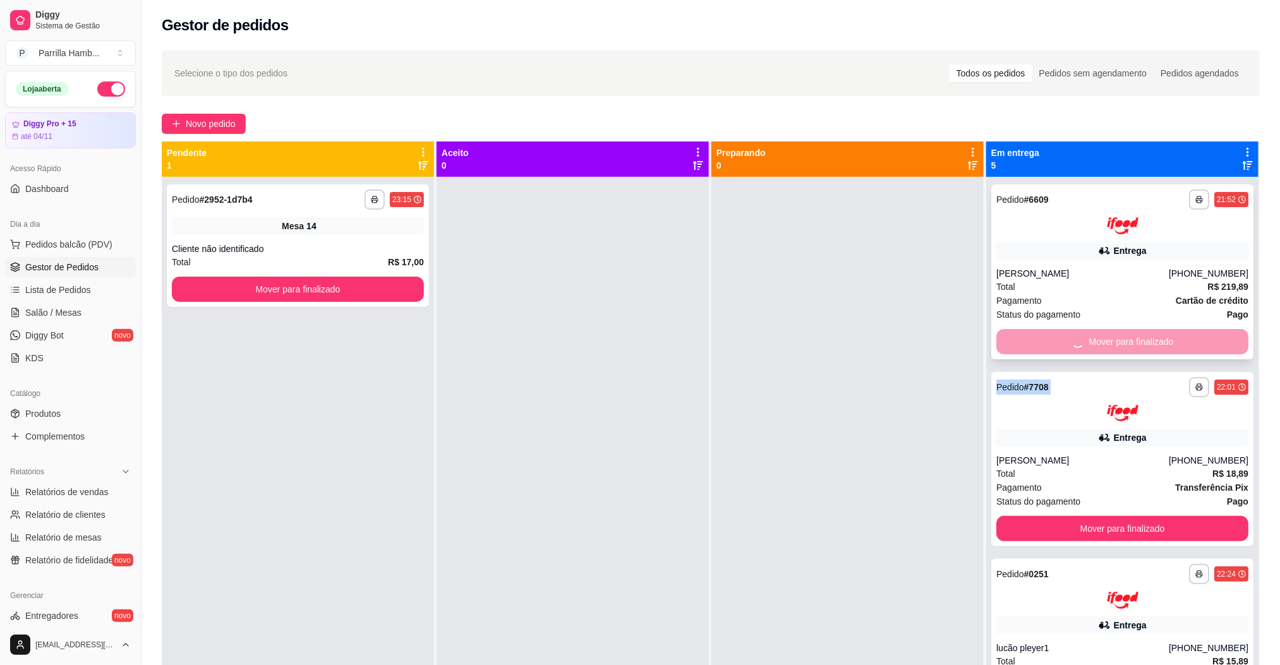
click at [1120, 337] on div "Mover para finalizado" at bounding box center [1122, 341] width 252 height 25
click at [1120, 516] on button "Mover para finalizado" at bounding box center [1122, 528] width 252 height 25
click at [1120, 337] on div "Mover para finalizado" at bounding box center [1122, 341] width 252 height 25
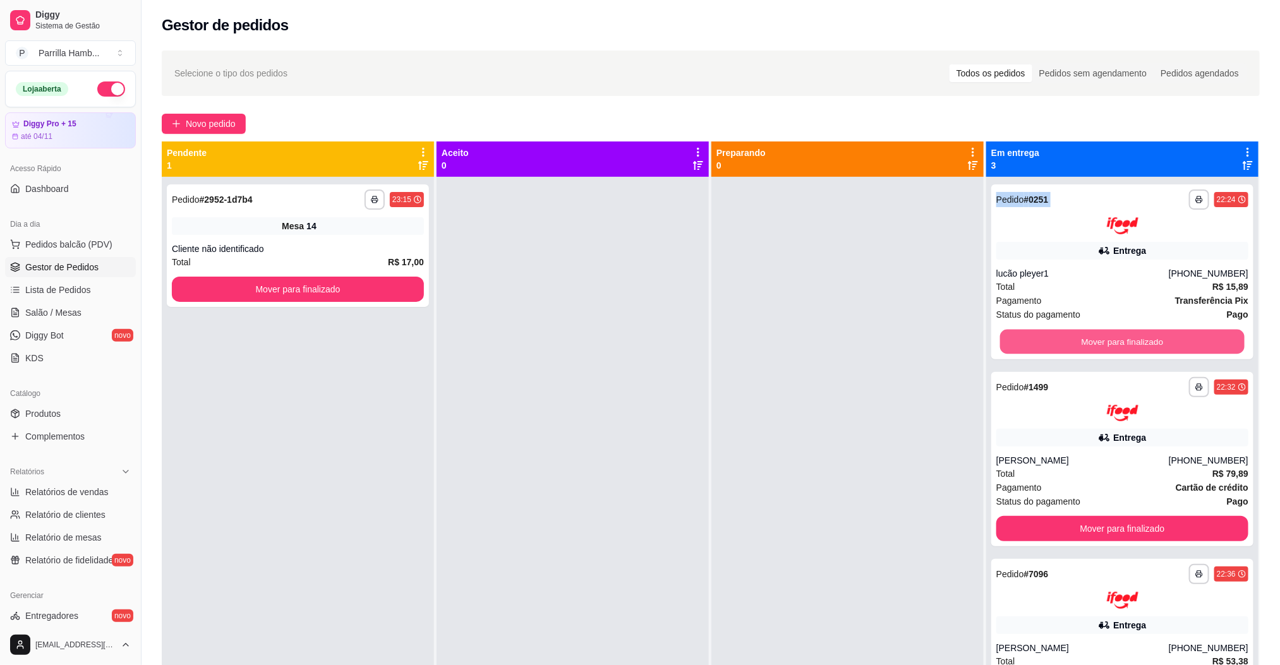
click at [1120, 337] on button "Mover para finalizado" at bounding box center [1122, 341] width 244 height 25
click at [1120, 337] on div "Mover para finalizado" at bounding box center [1122, 341] width 252 height 25
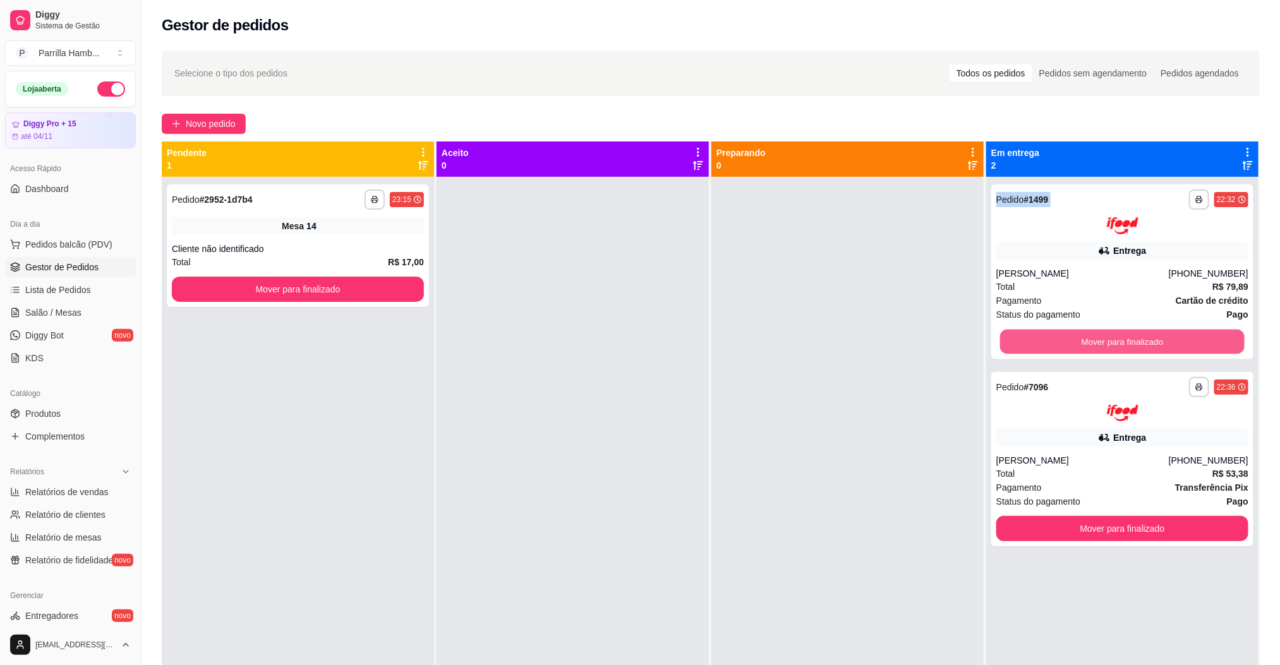
click at [1120, 337] on button "Mover para finalizado" at bounding box center [1122, 341] width 244 height 25
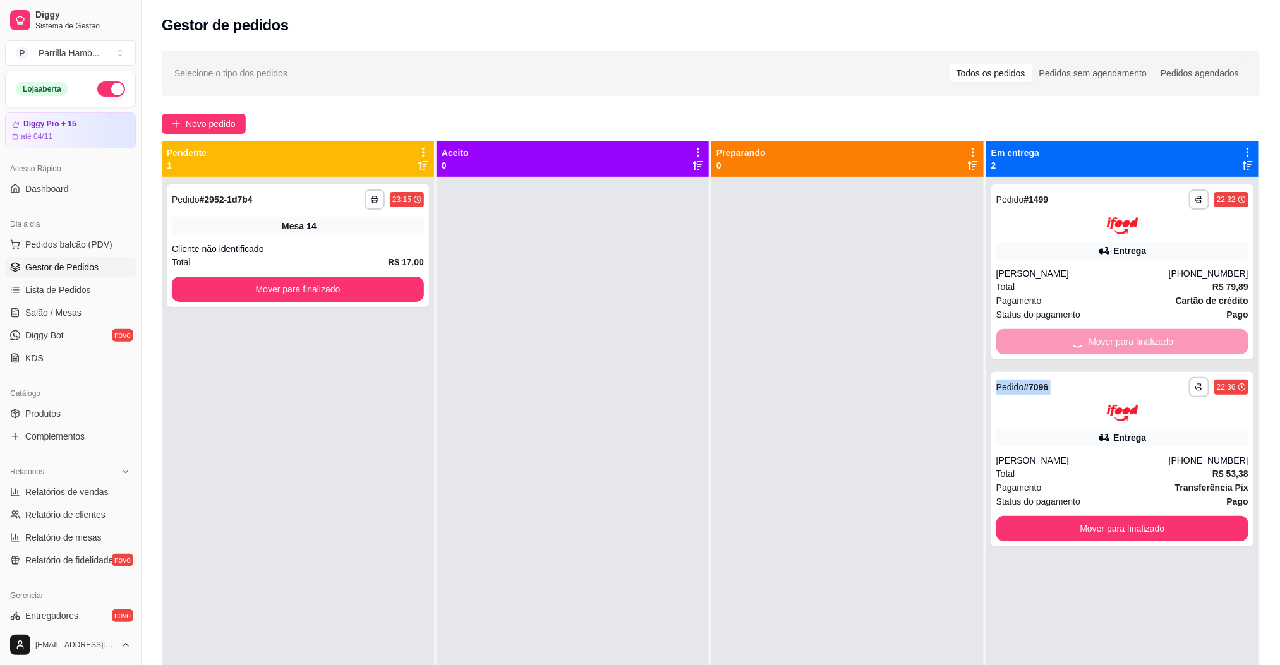
click at [1120, 337] on div "Mover para finalizado" at bounding box center [1122, 341] width 252 height 25
click at [1120, 516] on button "Mover para finalizado" at bounding box center [1122, 528] width 252 height 25
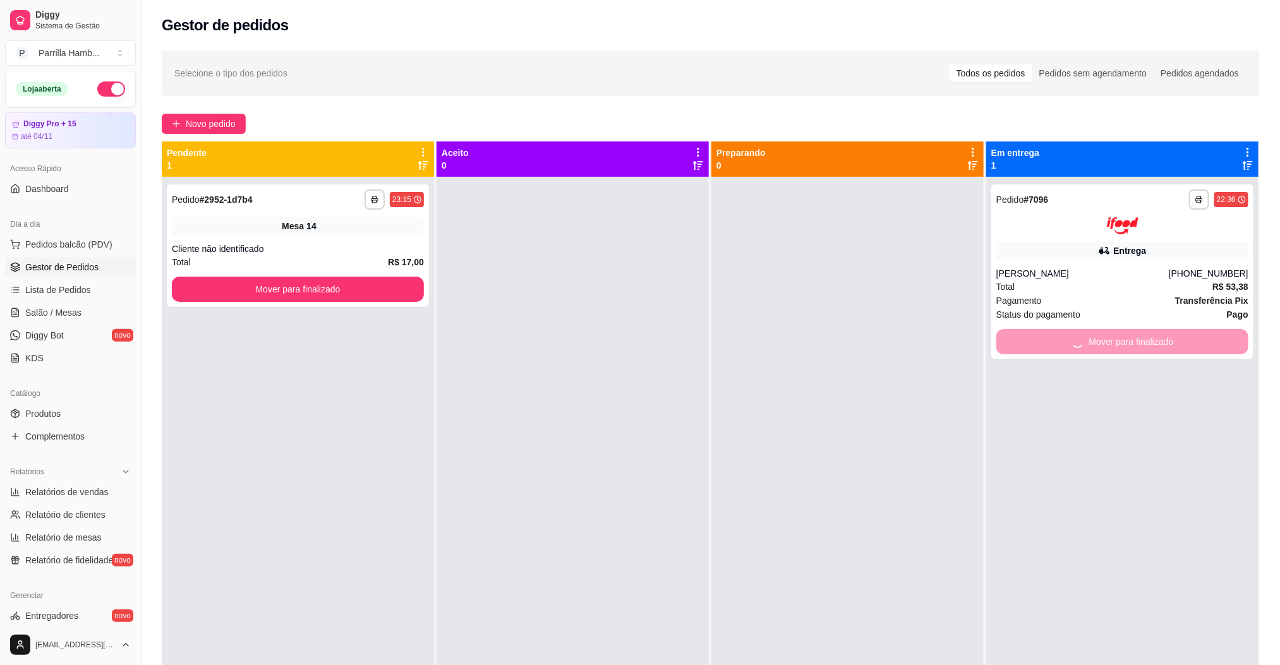
click at [1120, 337] on div "Mover para finalizado" at bounding box center [1122, 341] width 252 height 25
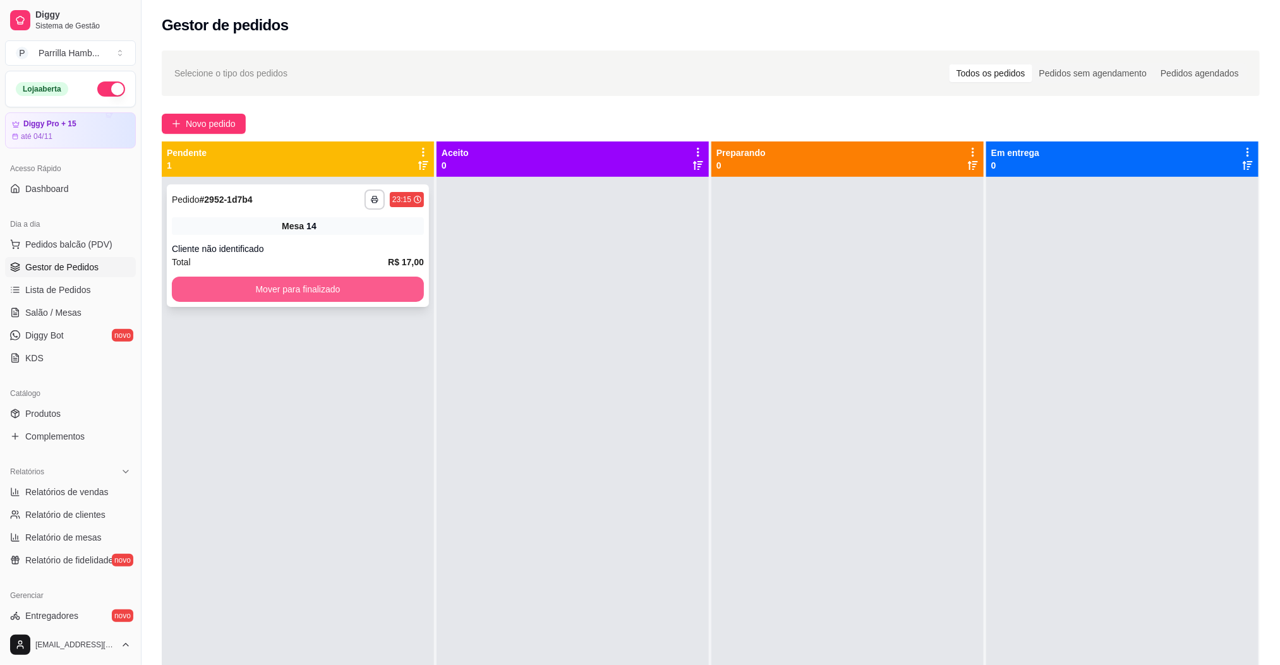
click at [251, 284] on button "Mover para finalizado" at bounding box center [298, 289] width 252 height 25
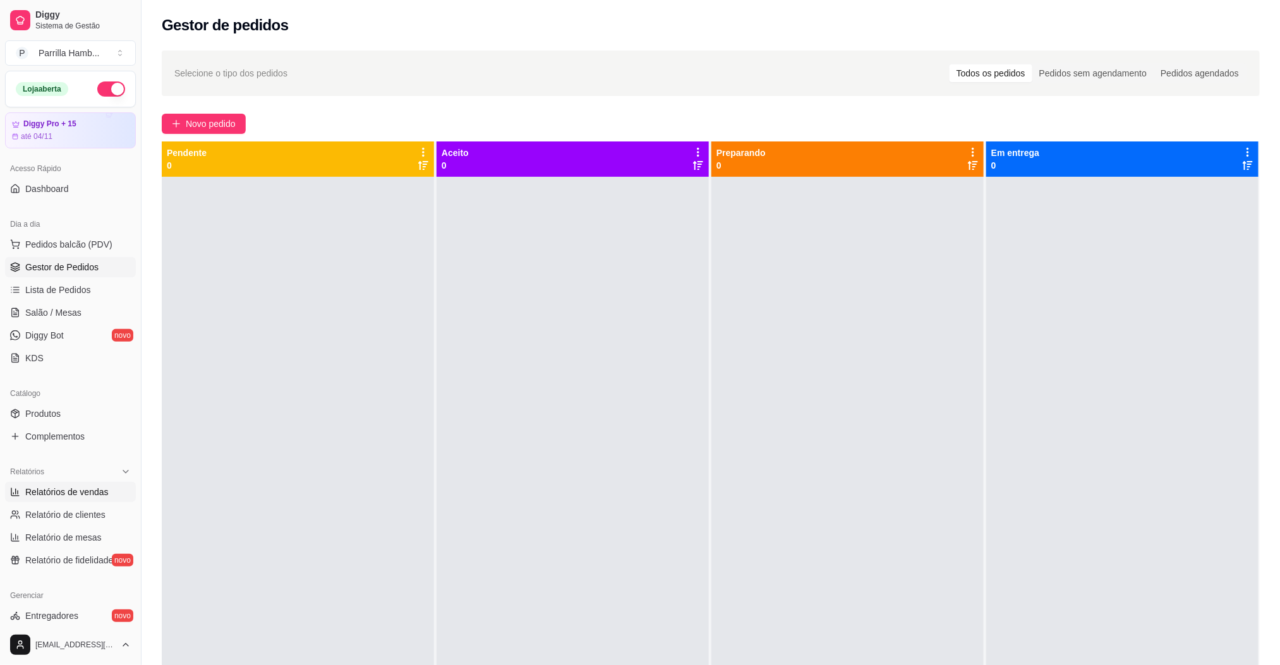
click at [95, 483] on link "Relatórios de vendas" at bounding box center [70, 492] width 131 height 20
select select "ALL"
select select "0"
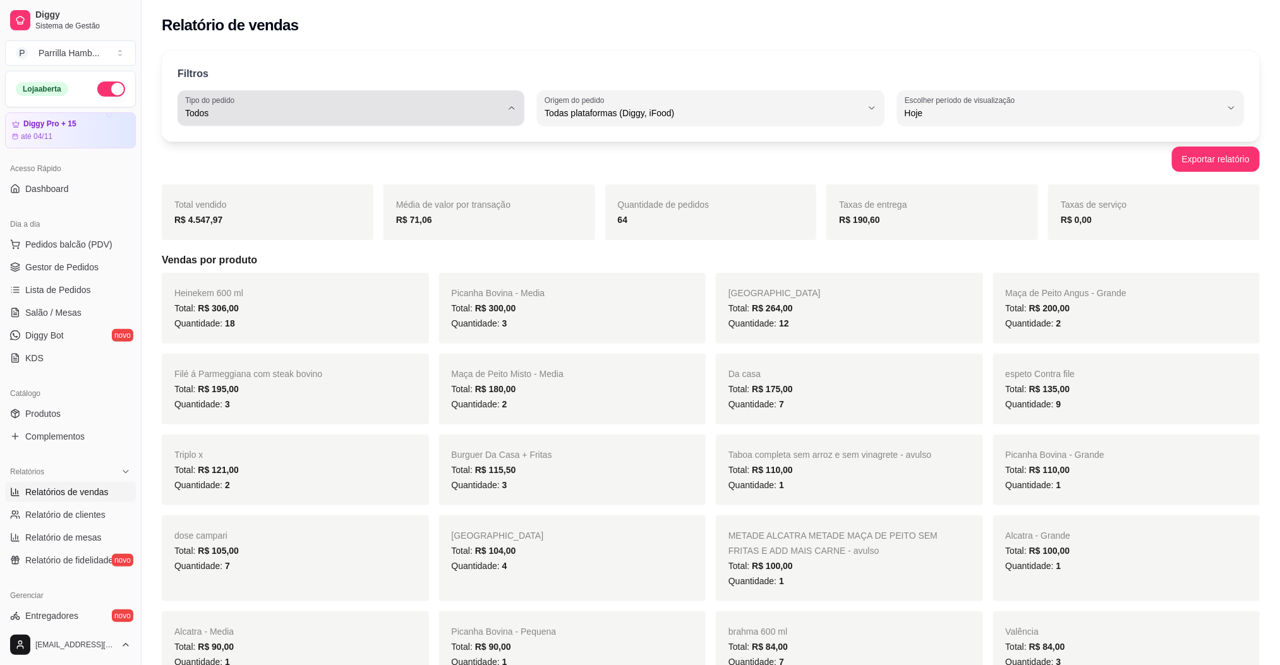
click at [316, 109] on span "Todos" at bounding box center [343, 113] width 316 height 13
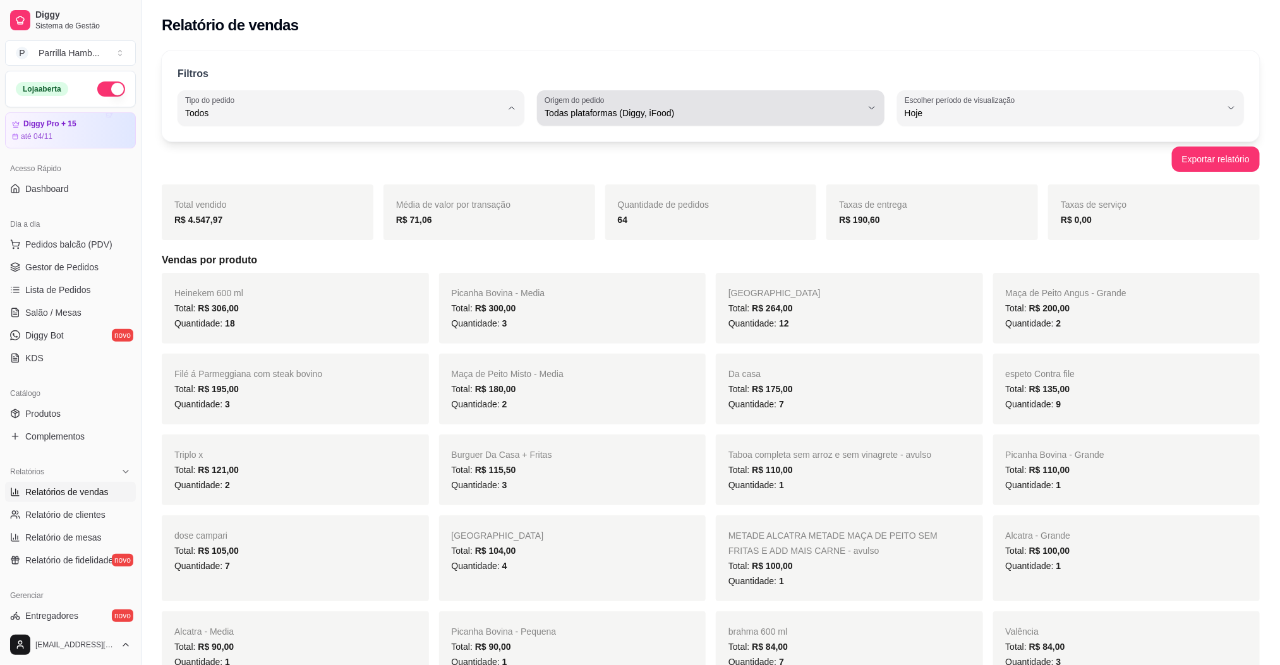
click at [620, 107] on span "Todas plataformas (Diggy, iFood)" at bounding box center [703, 113] width 316 height 13
click at [582, 160] on span "Diggy" at bounding box center [704, 164] width 301 height 12
type input "DIGGY"
select select "DIGGY"
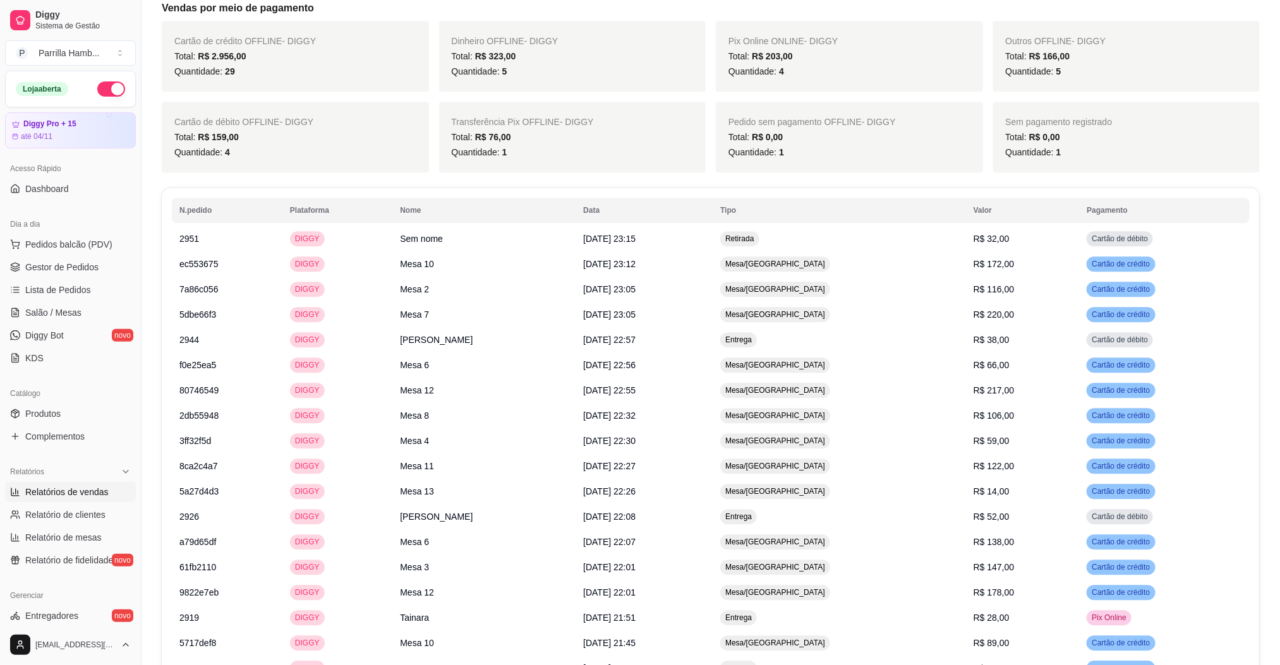
scroll to position [1997, 0]
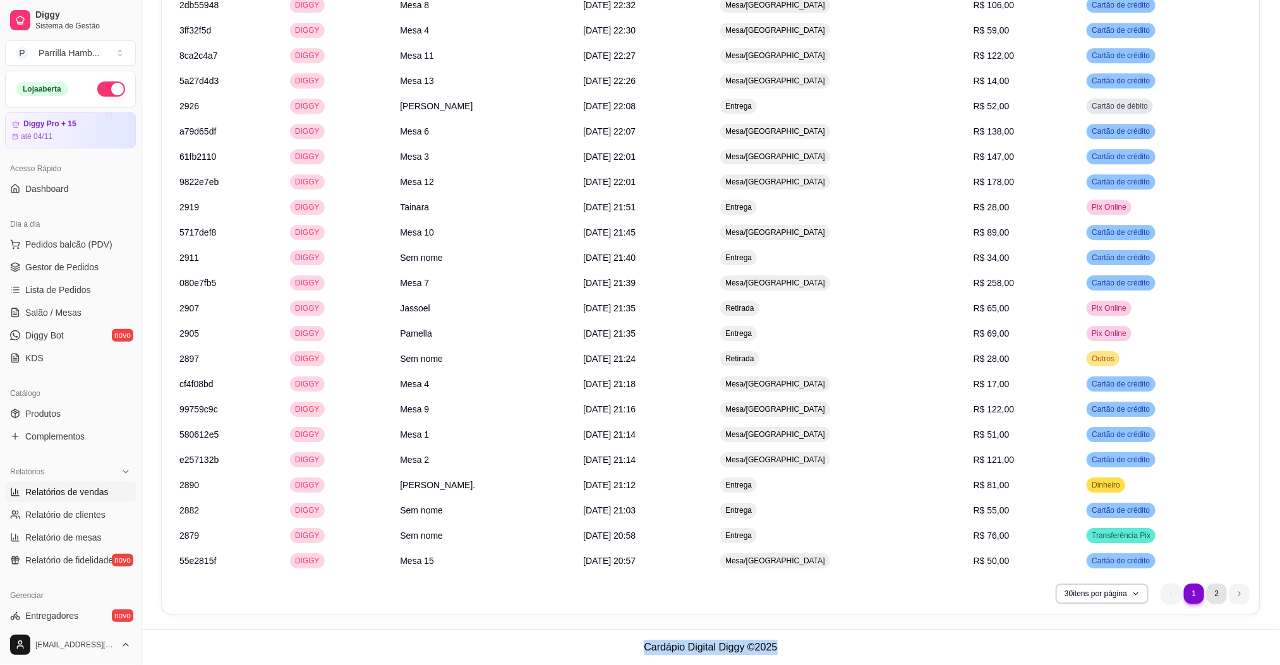
click at [1217, 594] on li "2" at bounding box center [1217, 594] width 20 height 20
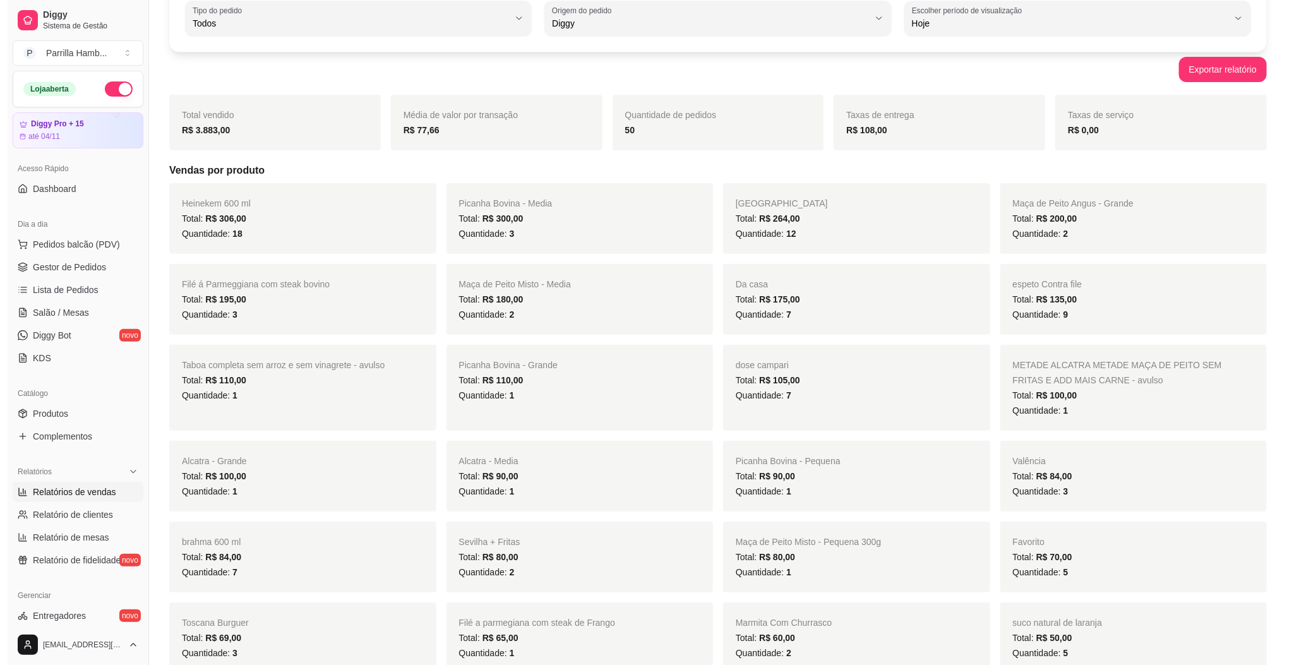
scroll to position [0, 0]
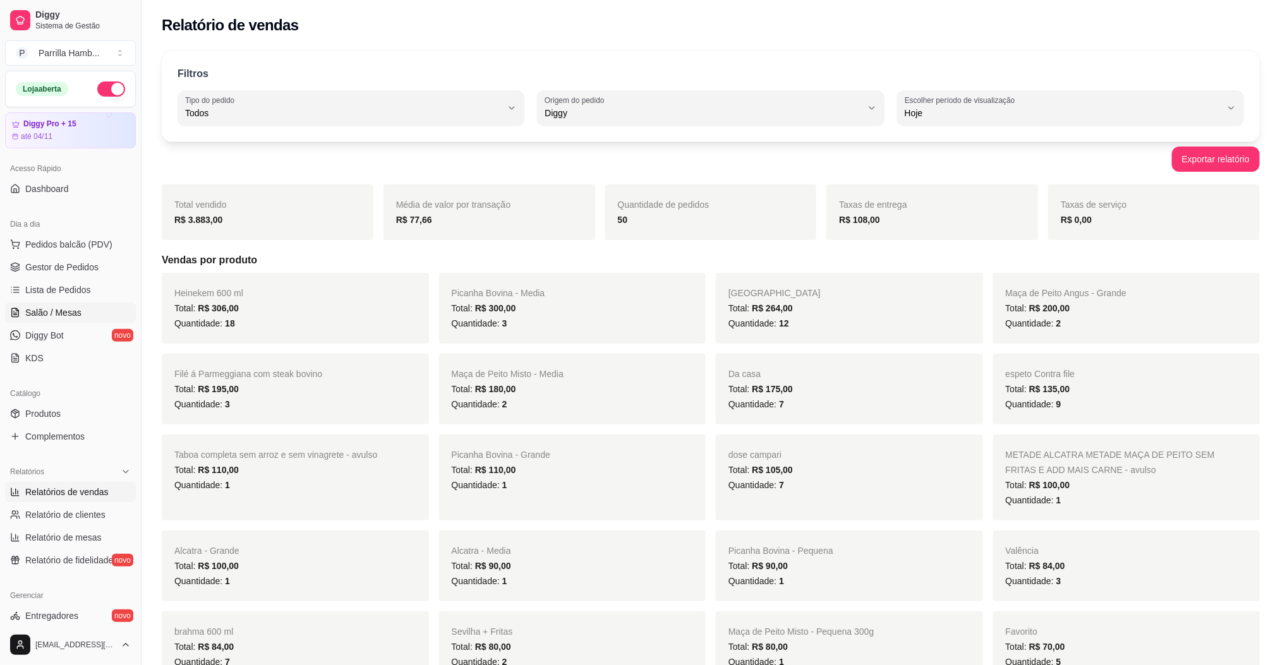
click at [65, 320] on link "Salão / Mesas" at bounding box center [70, 313] width 131 height 20
